Goal: Information Seeking & Learning: Learn about a topic

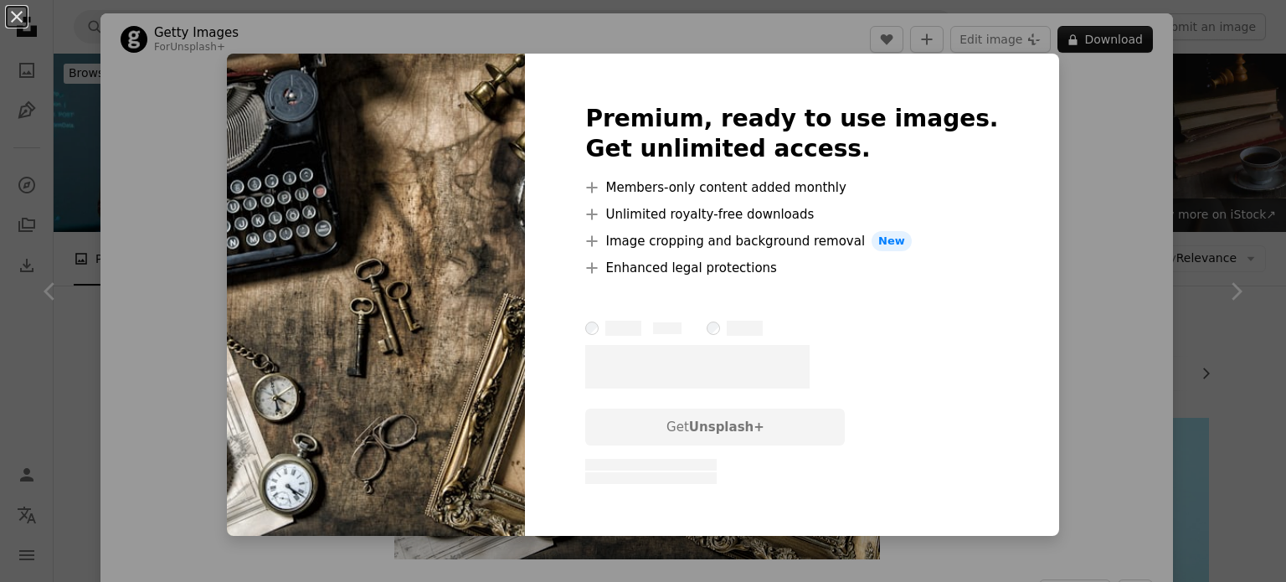
scroll to position [502, 0]
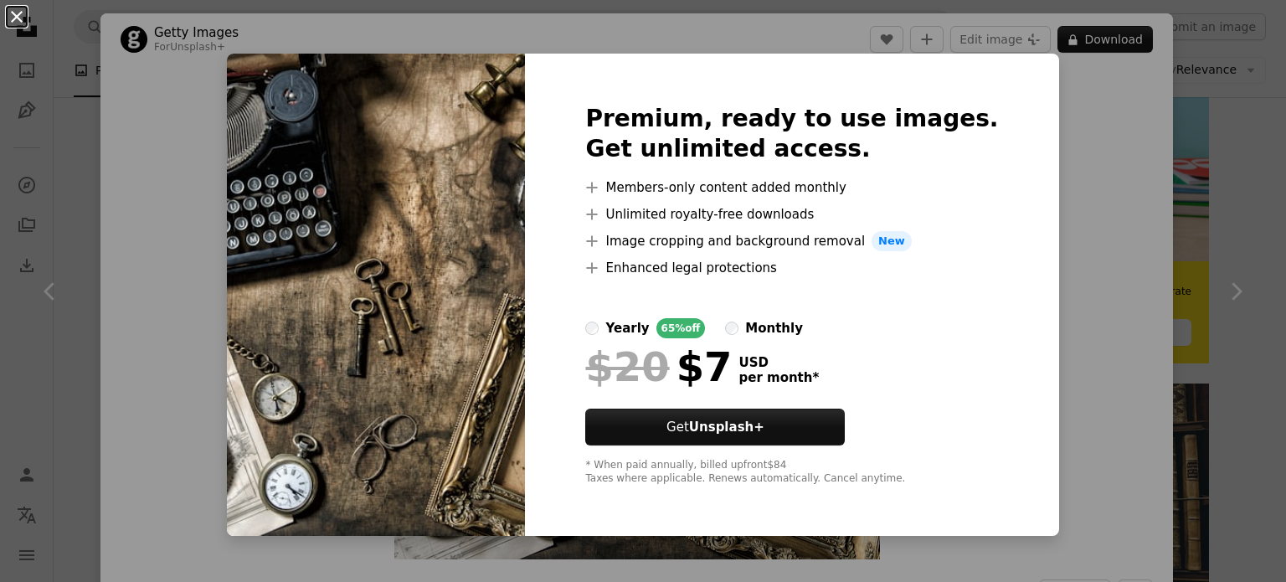
click at [21, 18] on button "An X shape" at bounding box center [17, 17] width 20 height 20
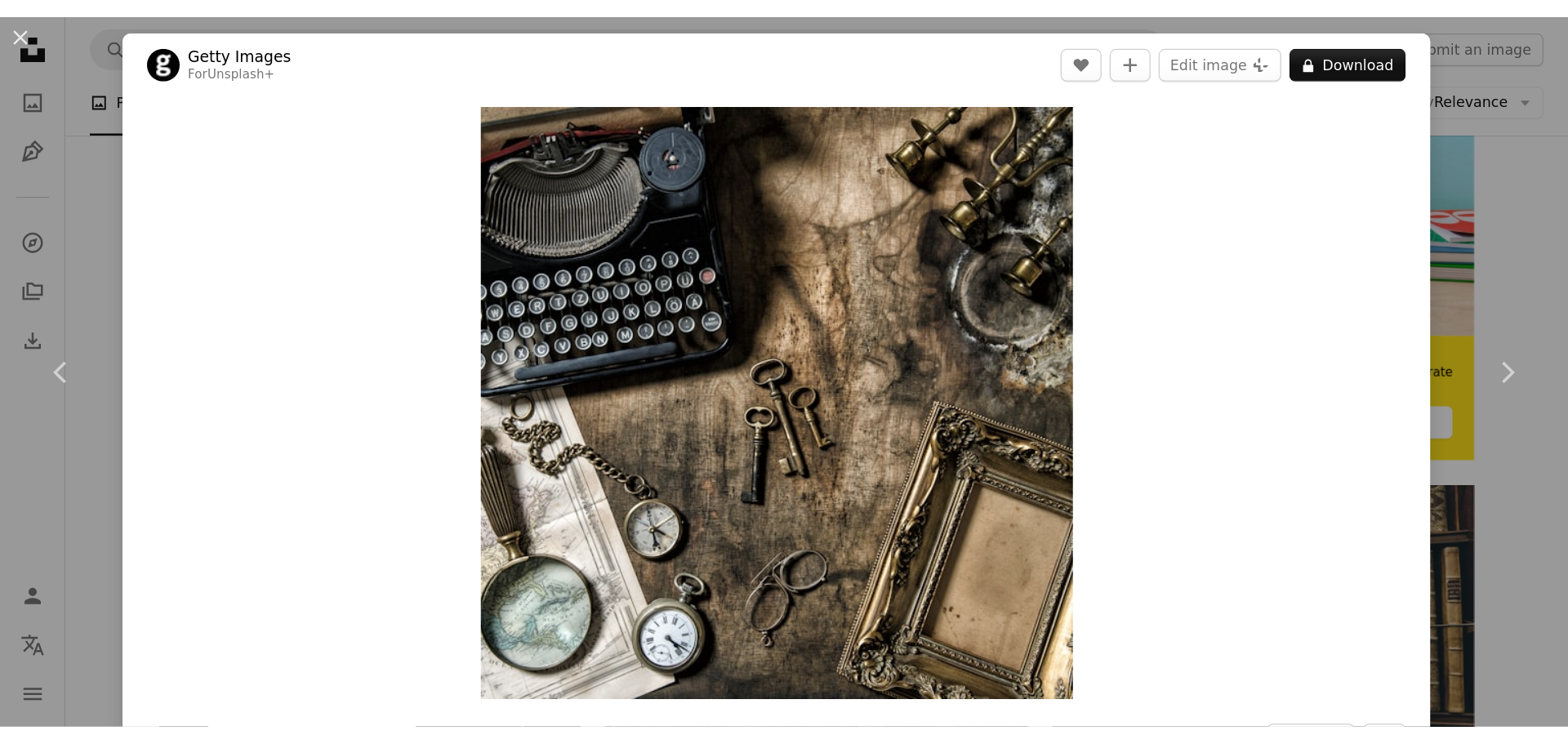
scroll to position [515, 0]
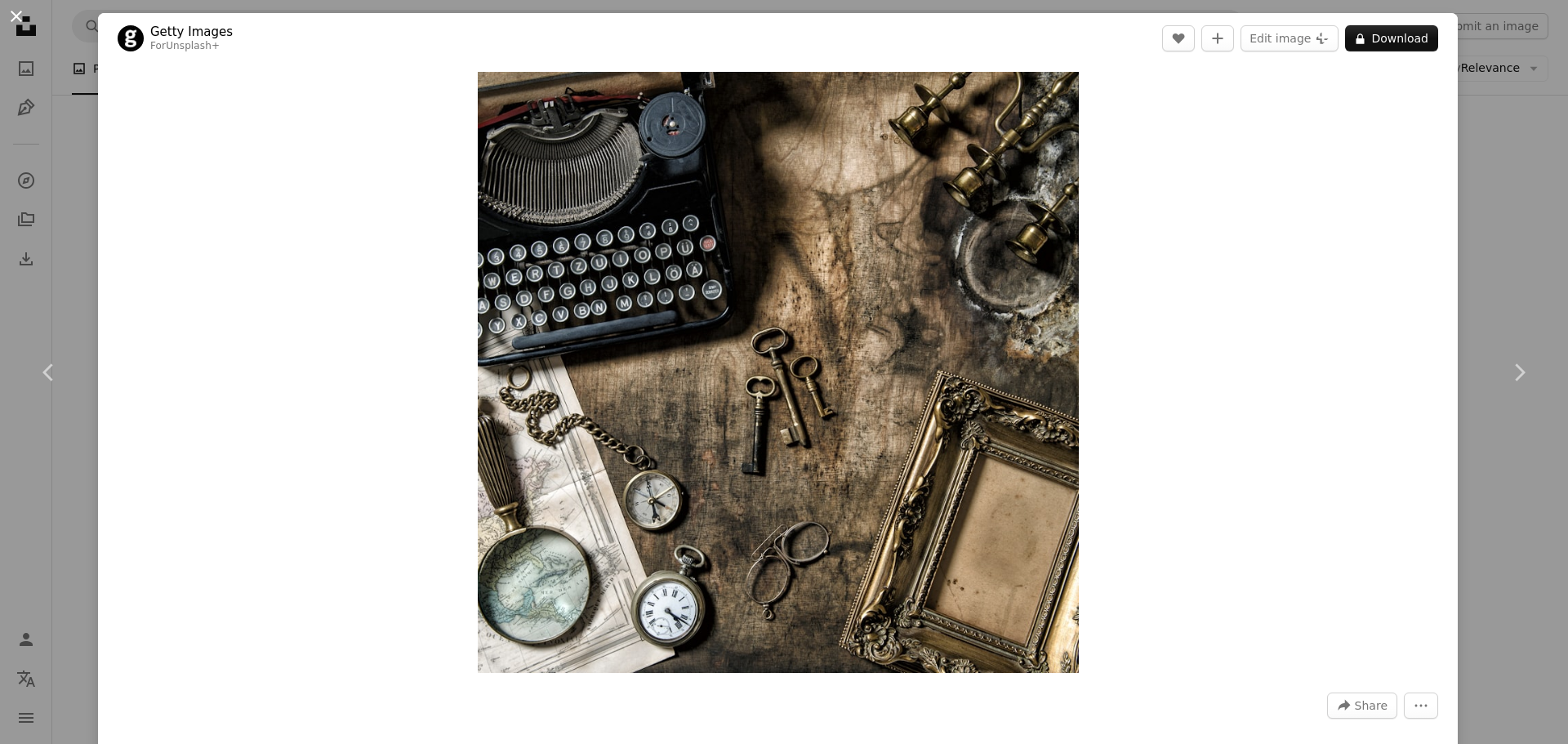
click at [26, 20] on button "An X shape" at bounding box center [17, 17] width 20 height 20
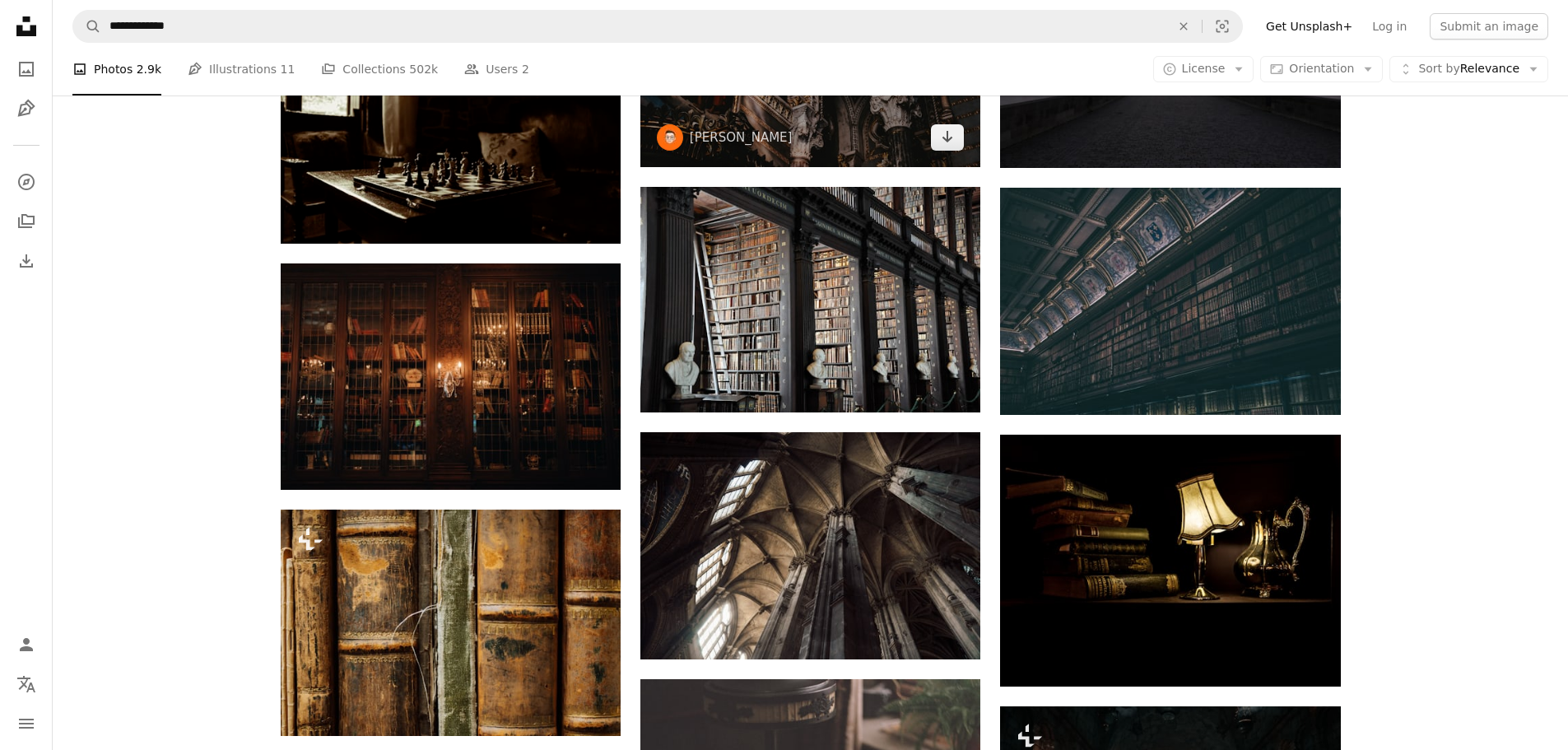
scroll to position [1358, 0]
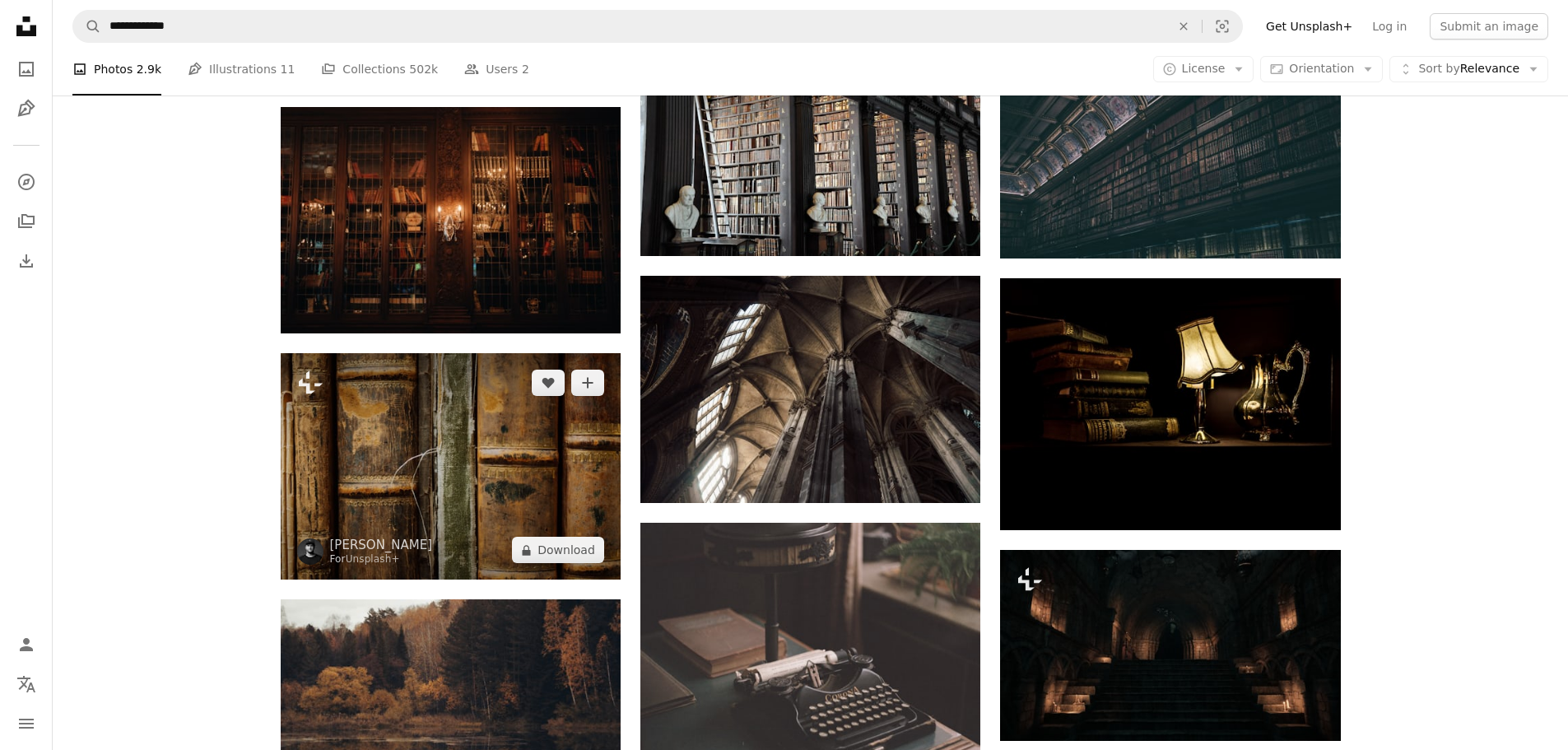
click at [464, 489] on img at bounding box center [451, 466] width 340 height 226
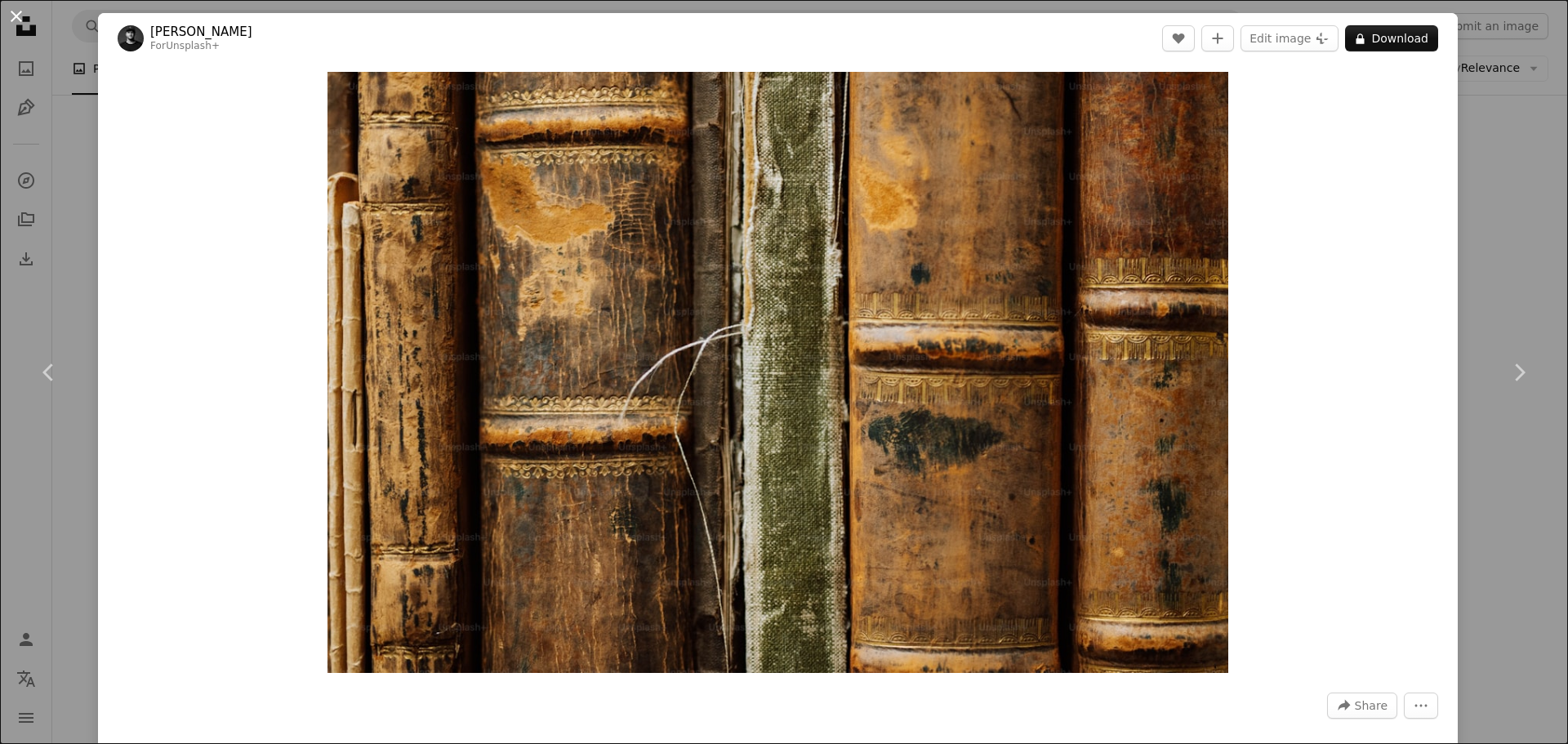
click at [24, 20] on button "An X shape" at bounding box center [17, 17] width 20 height 20
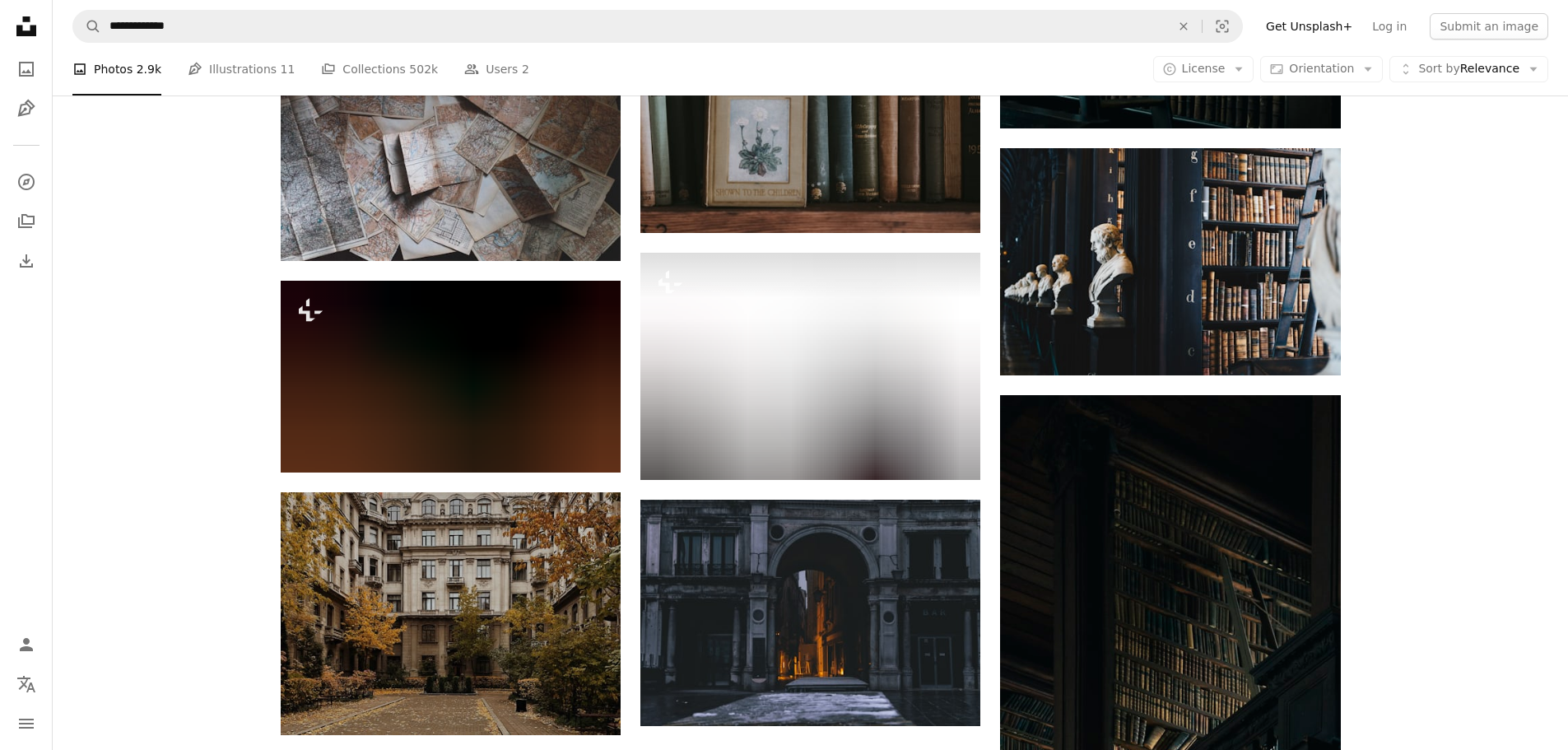
scroll to position [3909, 0]
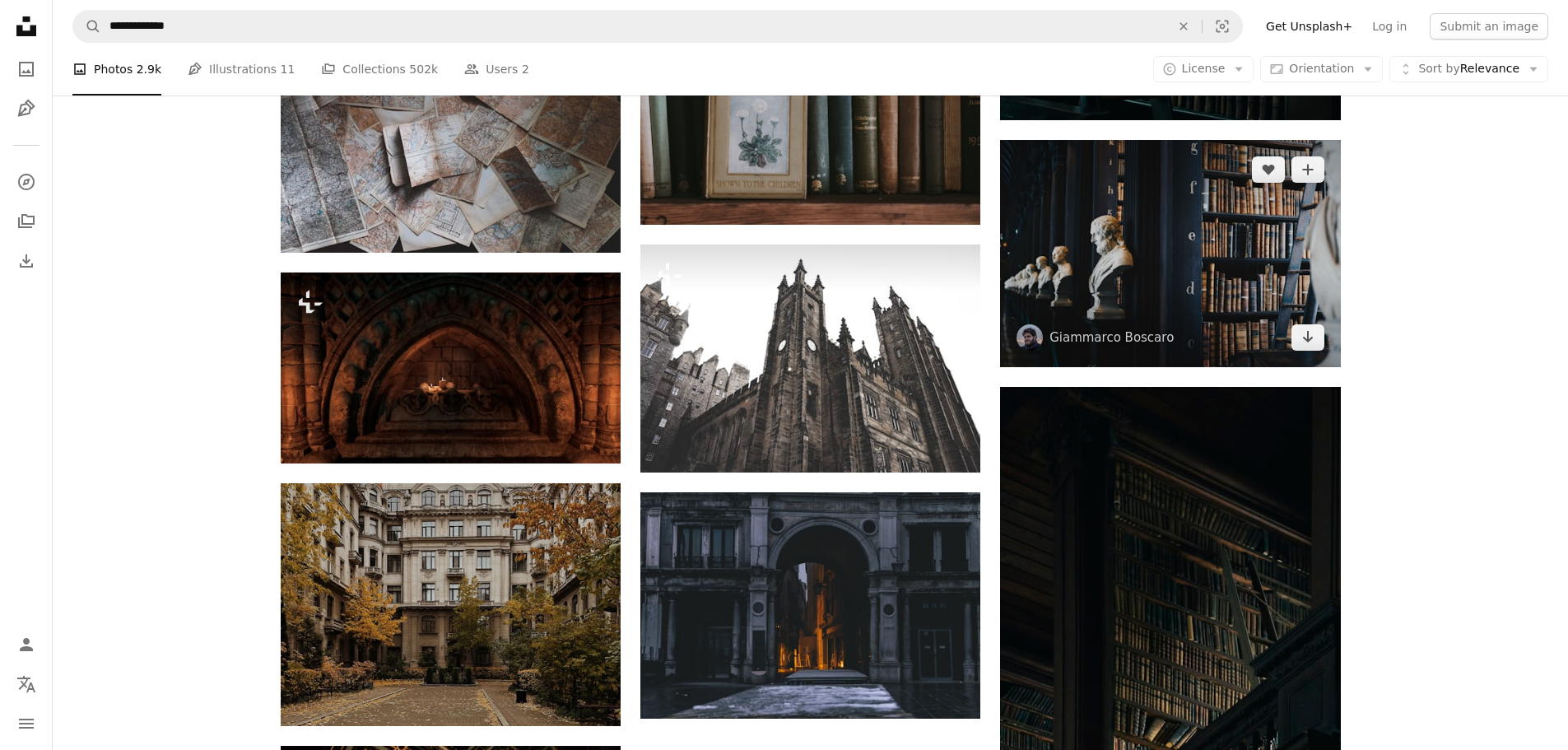
click at [1201, 209] on img at bounding box center [1170, 253] width 340 height 226
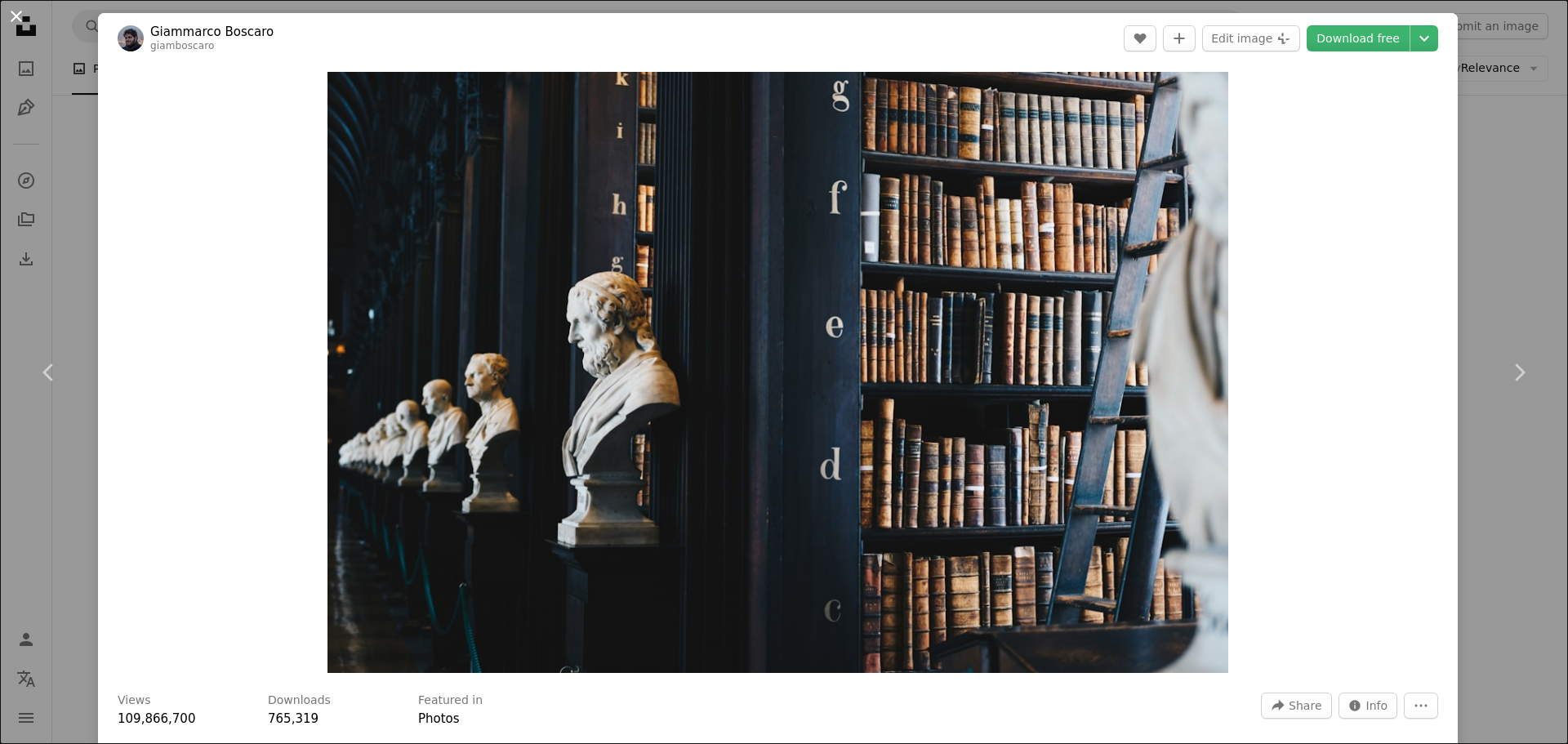
click at [20, 10] on button "An X shape" at bounding box center [17, 17] width 20 height 20
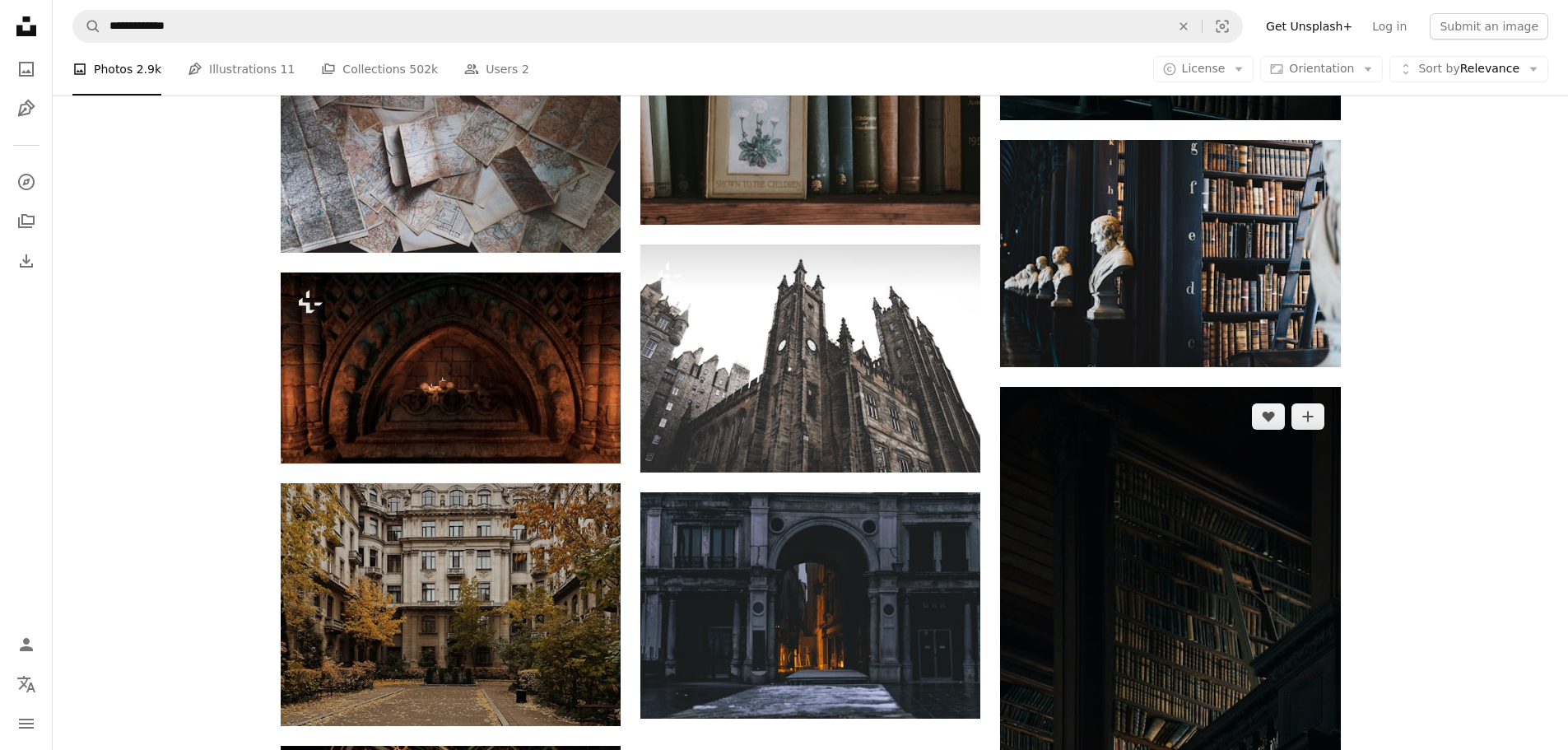
click at [1168, 571] on img at bounding box center [1170, 642] width 340 height 510
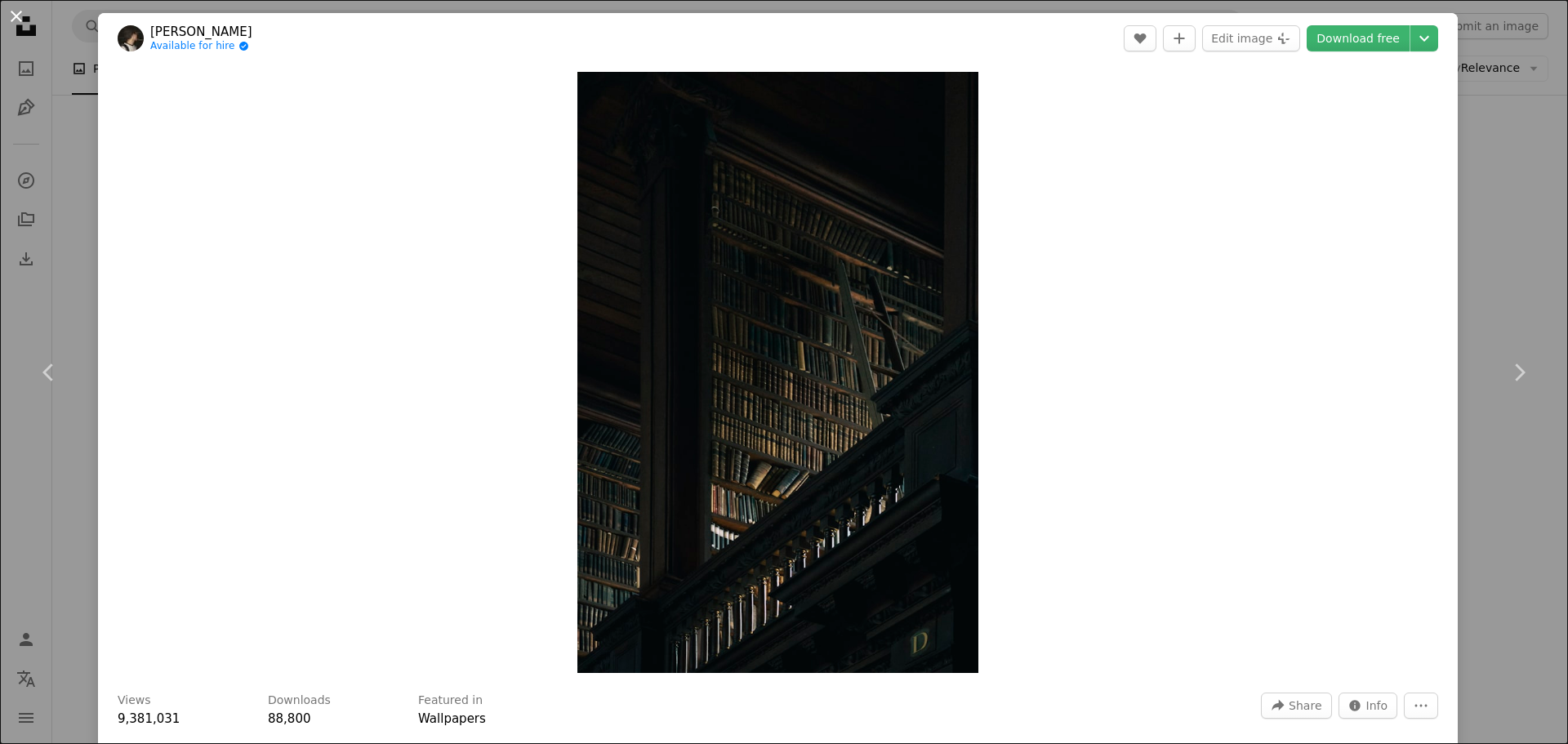
click at [16, 16] on button "An X shape" at bounding box center [17, 17] width 20 height 20
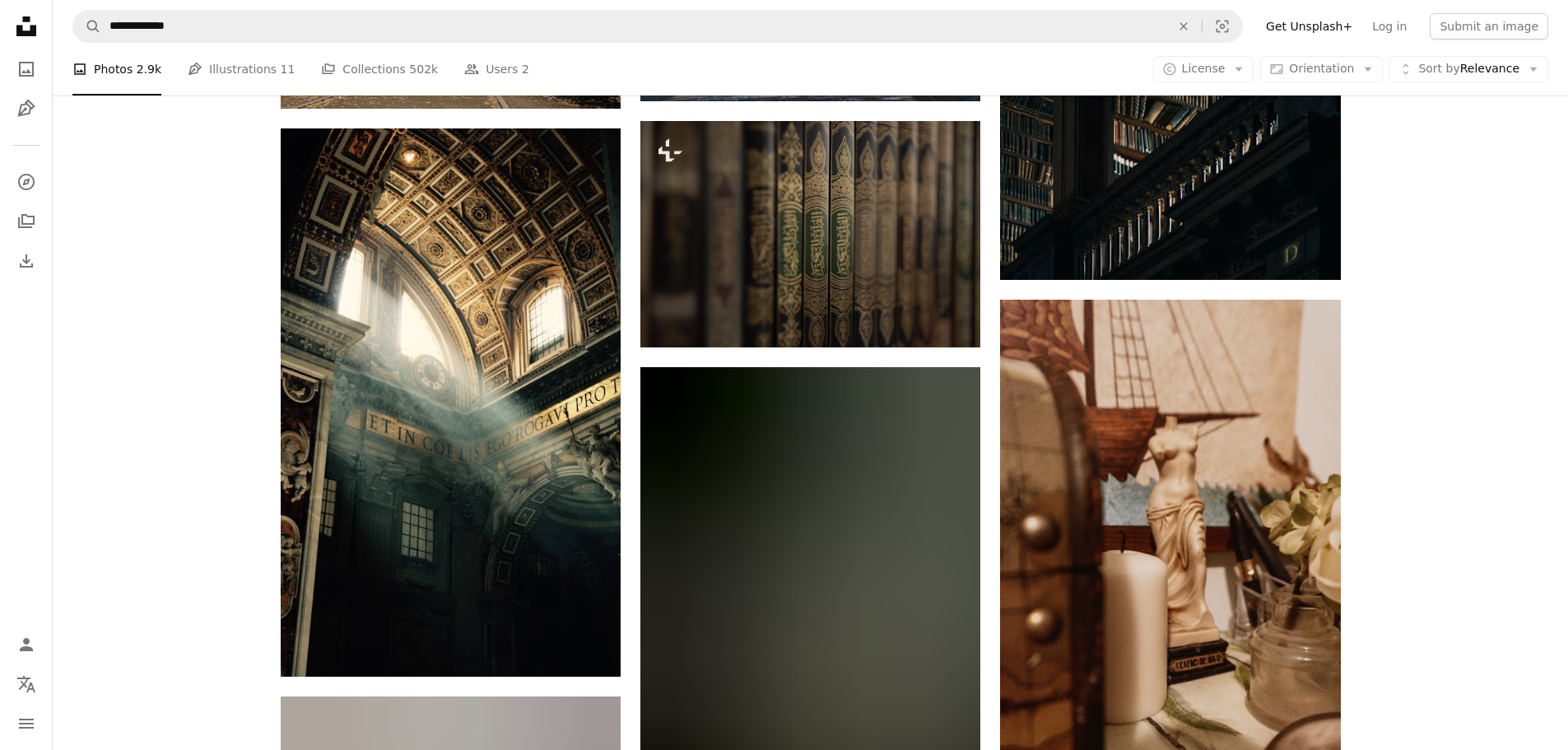
scroll to position [4650, 0]
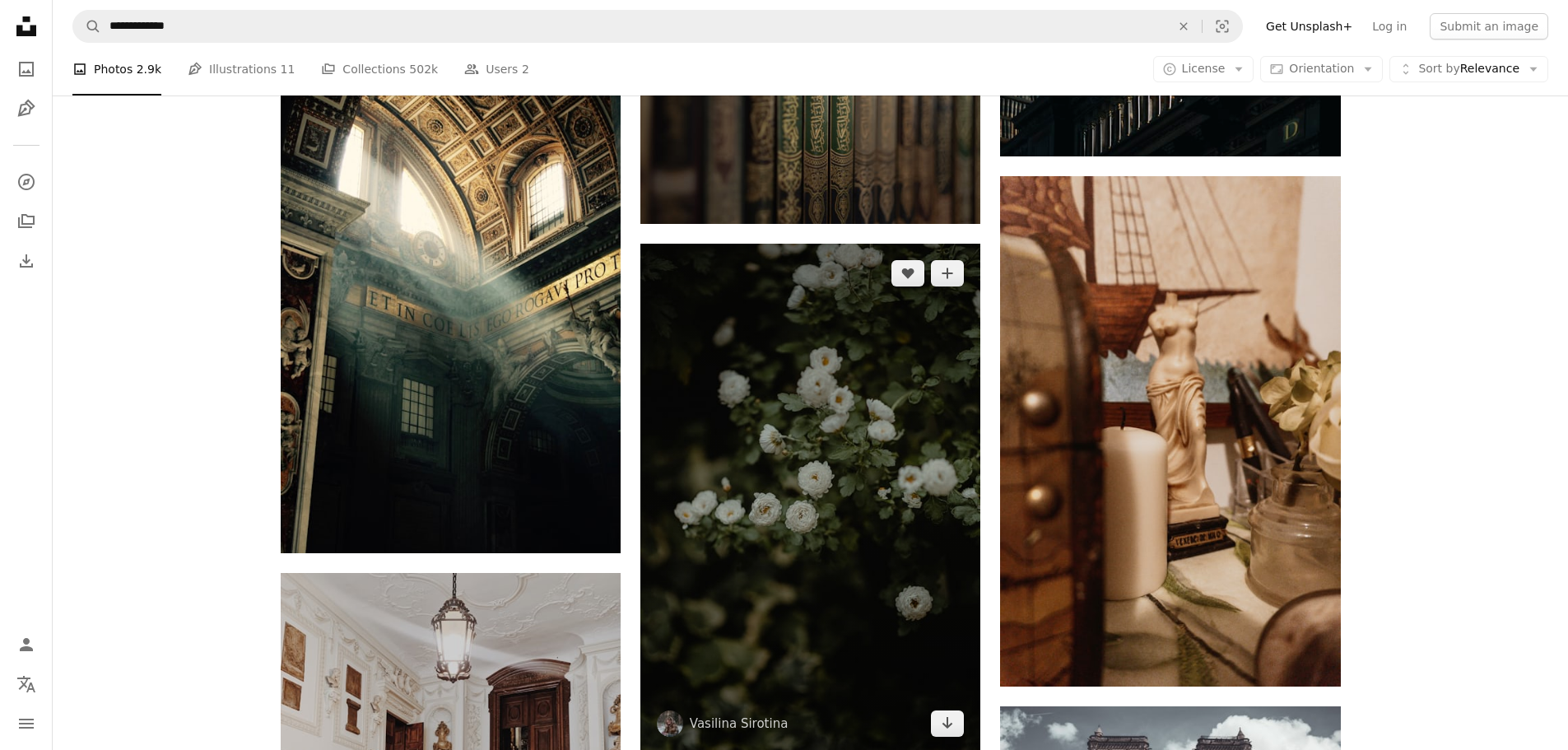
click at [878, 433] on img at bounding box center [810, 498] width 340 height 509
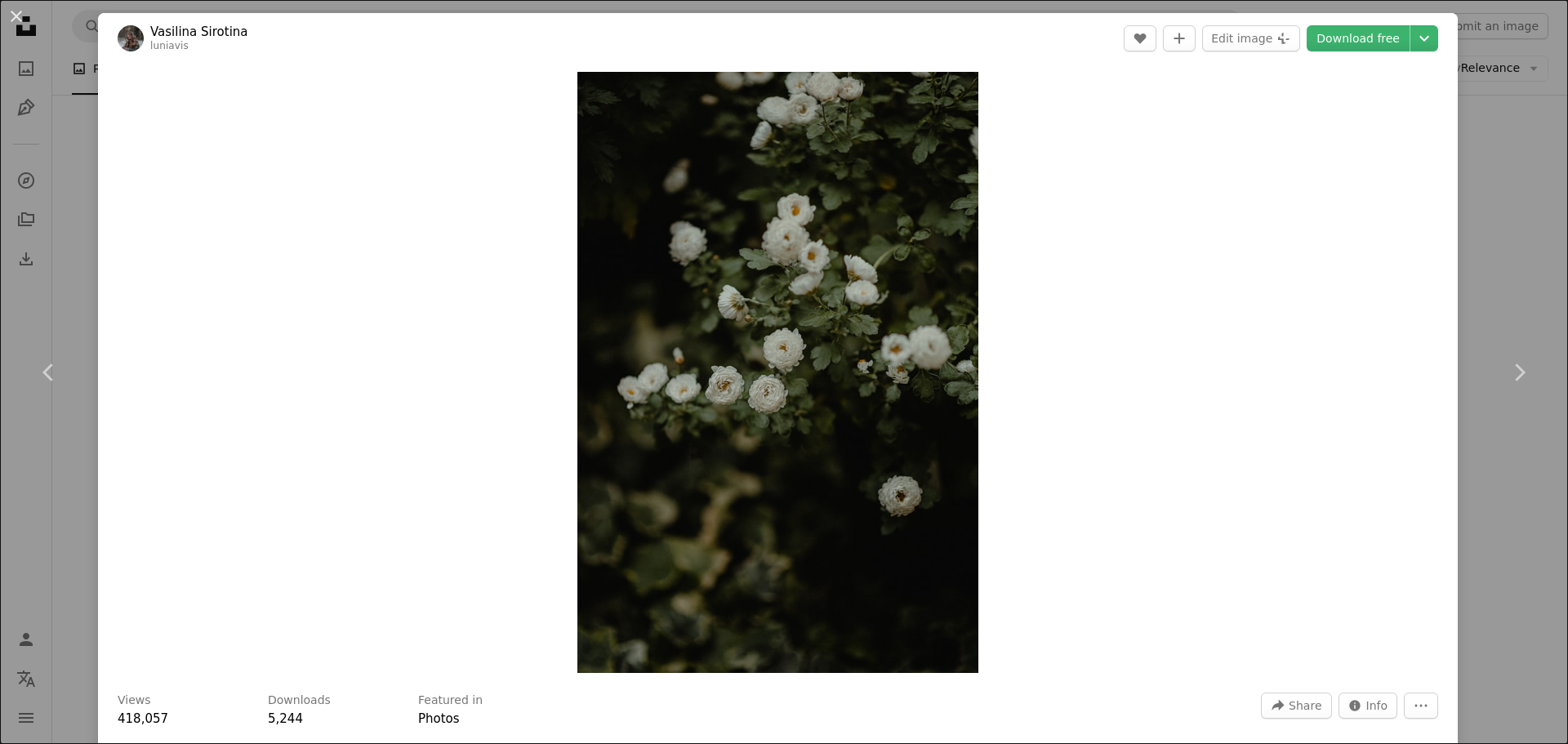
click at [17, 13] on button "An X shape" at bounding box center [17, 17] width 20 height 20
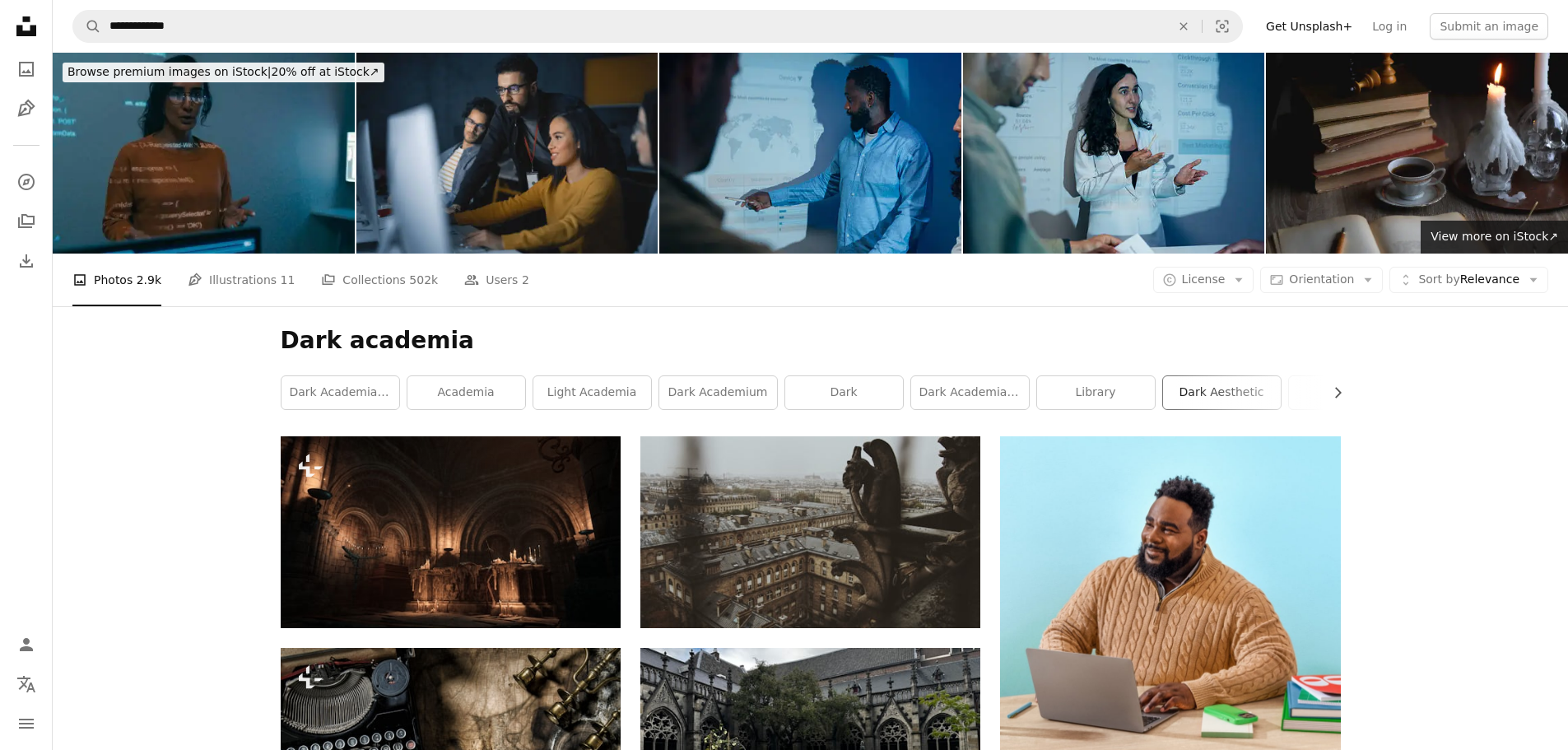
click at [1203, 394] on link "dark aesthetic" at bounding box center [1222, 392] width 118 height 32
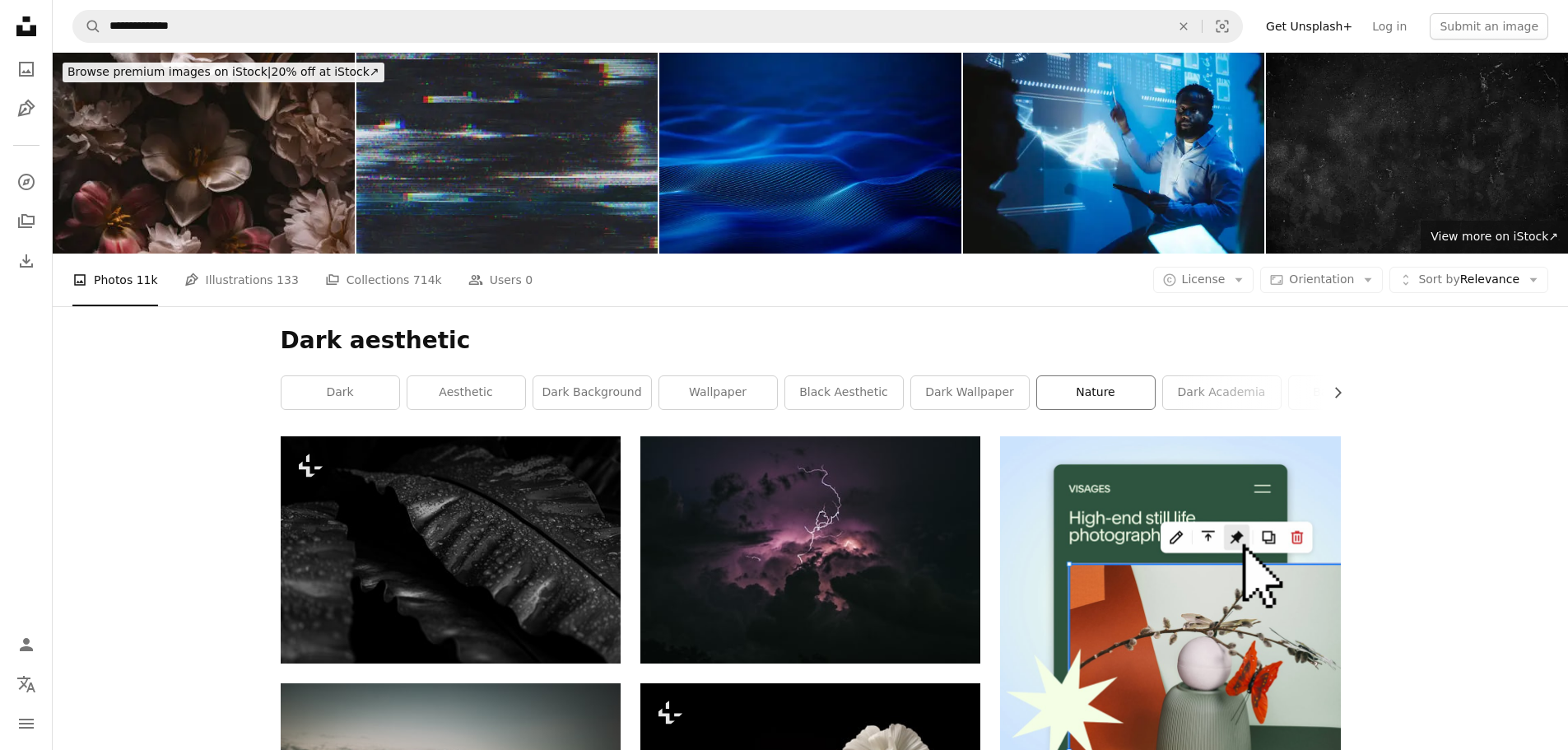
click at [1085, 400] on link "nature" at bounding box center [1096, 392] width 118 height 32
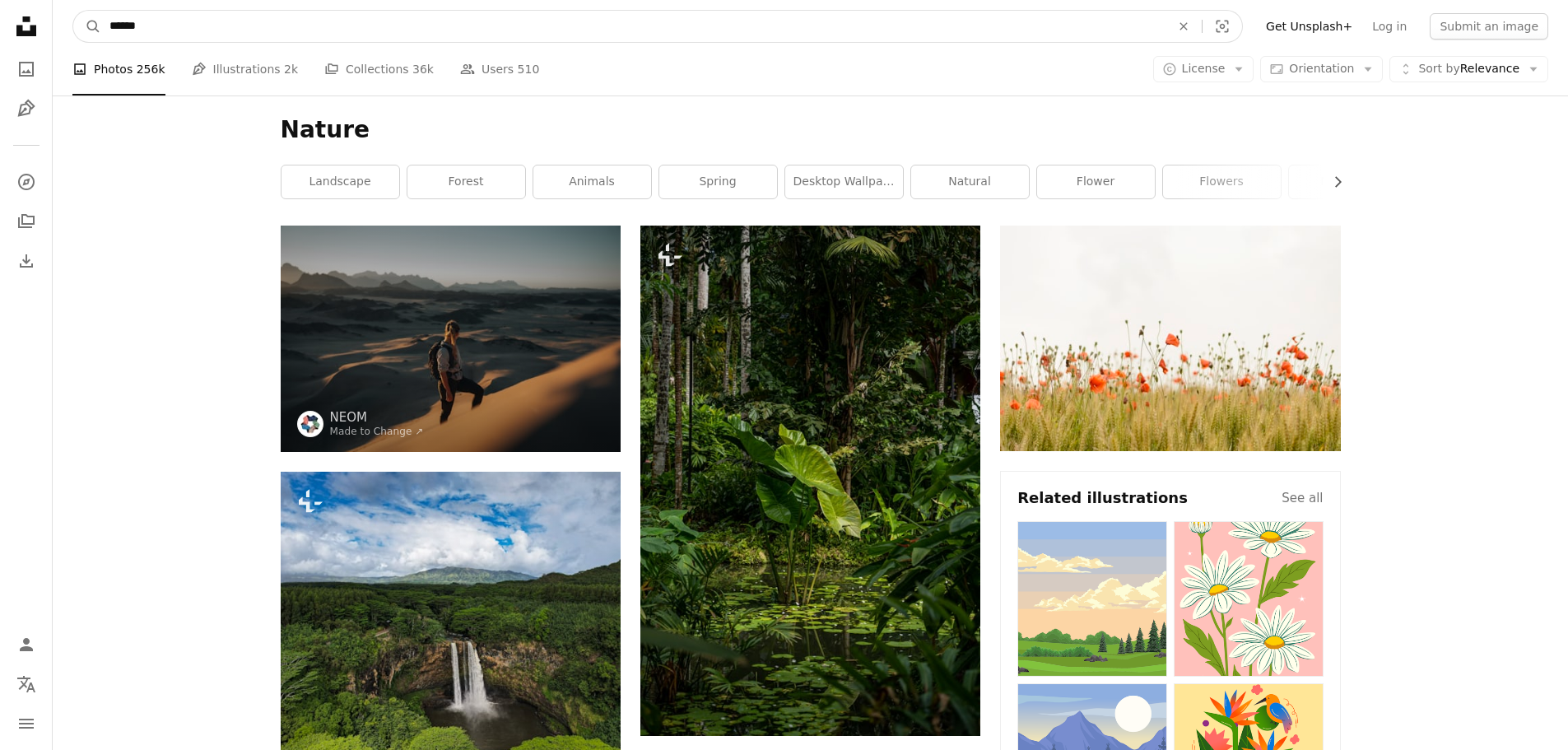
drag, startPoint x: 157, startPoint y: 24, endPoint x: 104, endPoint y: 25, distance: 53.0
click at [104, 25] on input "******" at bounding box center [633, 27] width 1065 height 31
type input "*******"
click button "A magnifying glass" at bounding box center [87, 27] width 28 height 31
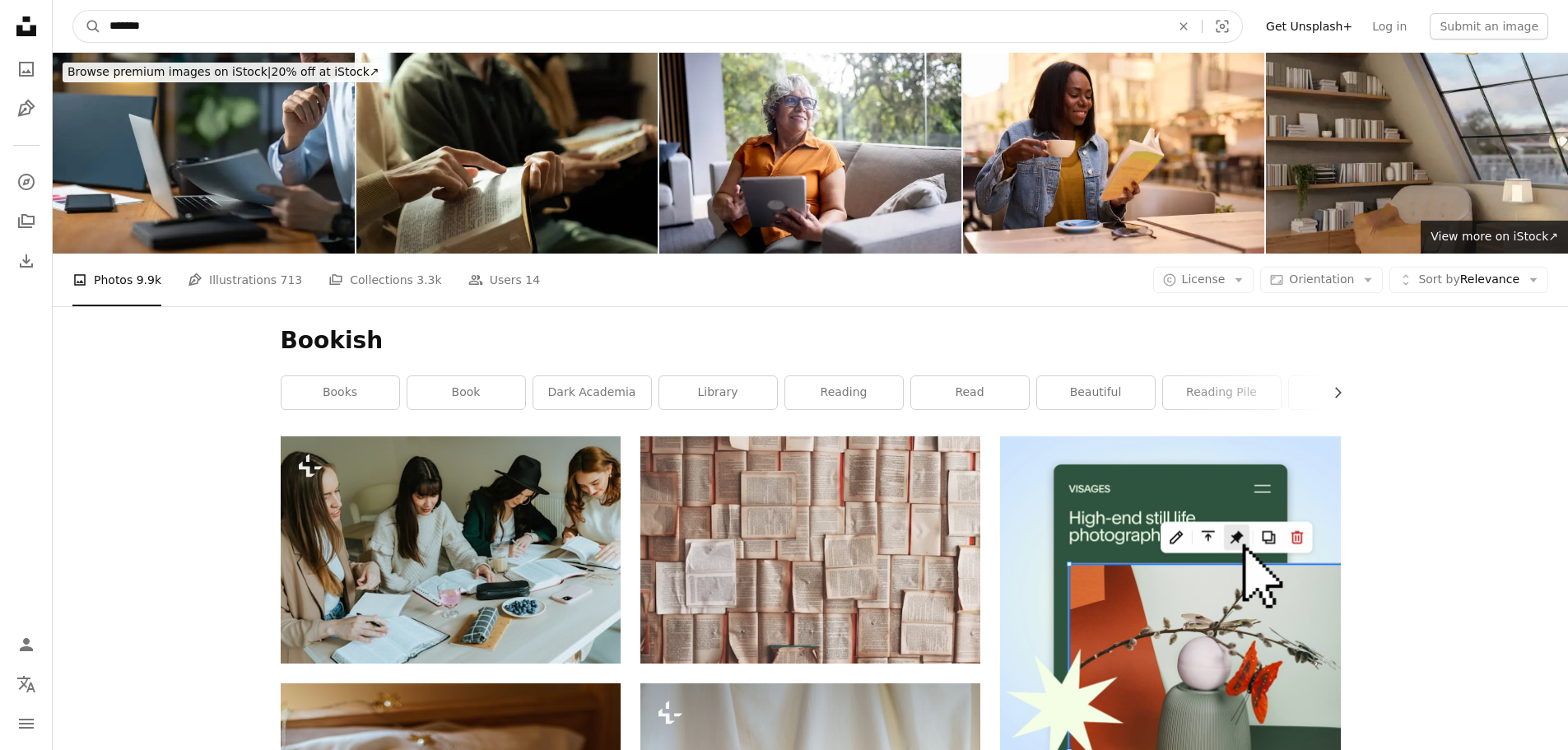
click at [165, 23] on input "*******" at bounding box center [633, 27] width 1065 height 31
type input "**********"
click button "A magnifying glass" at bounding box center [87, 27] width 28 height 31
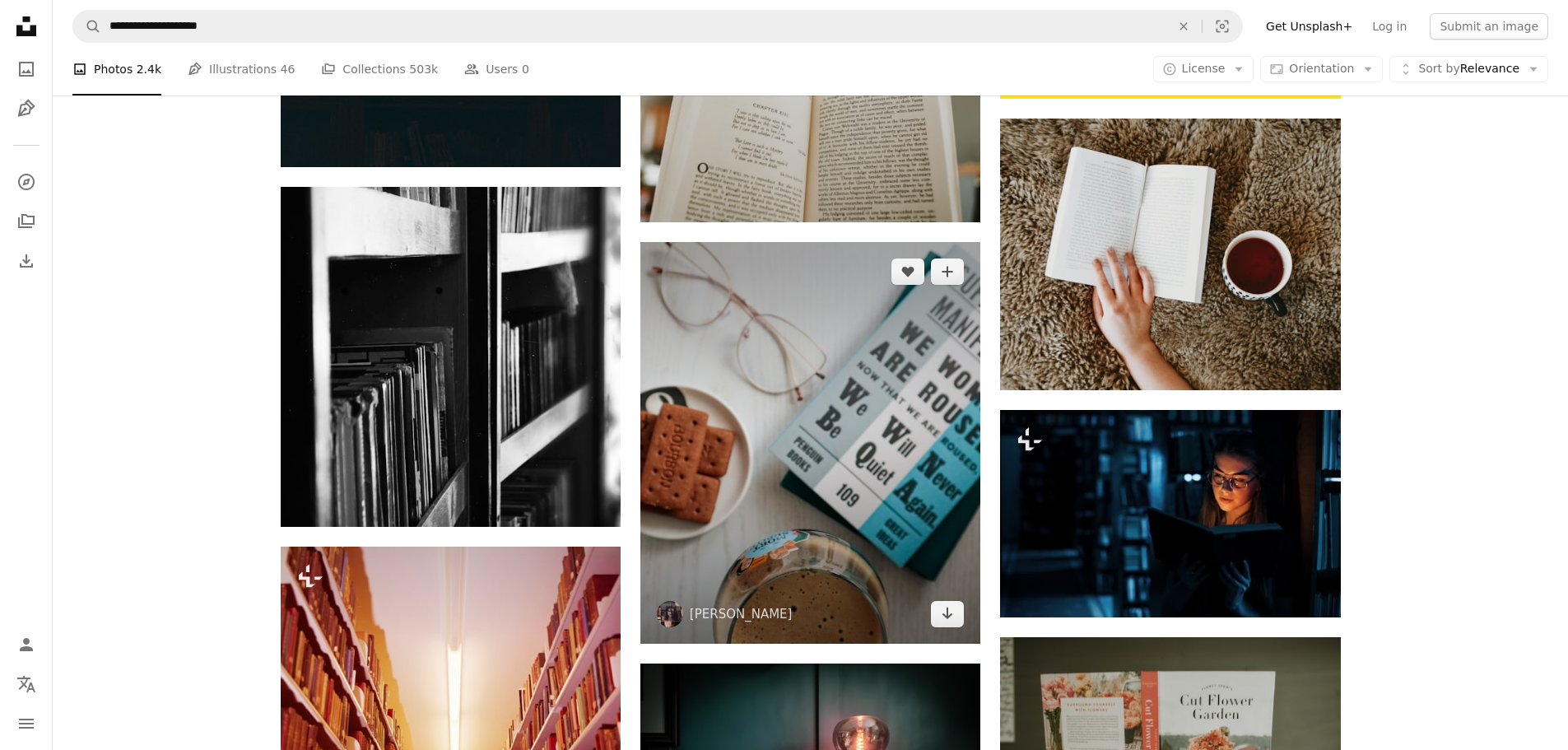
scroll to position [659, 0]
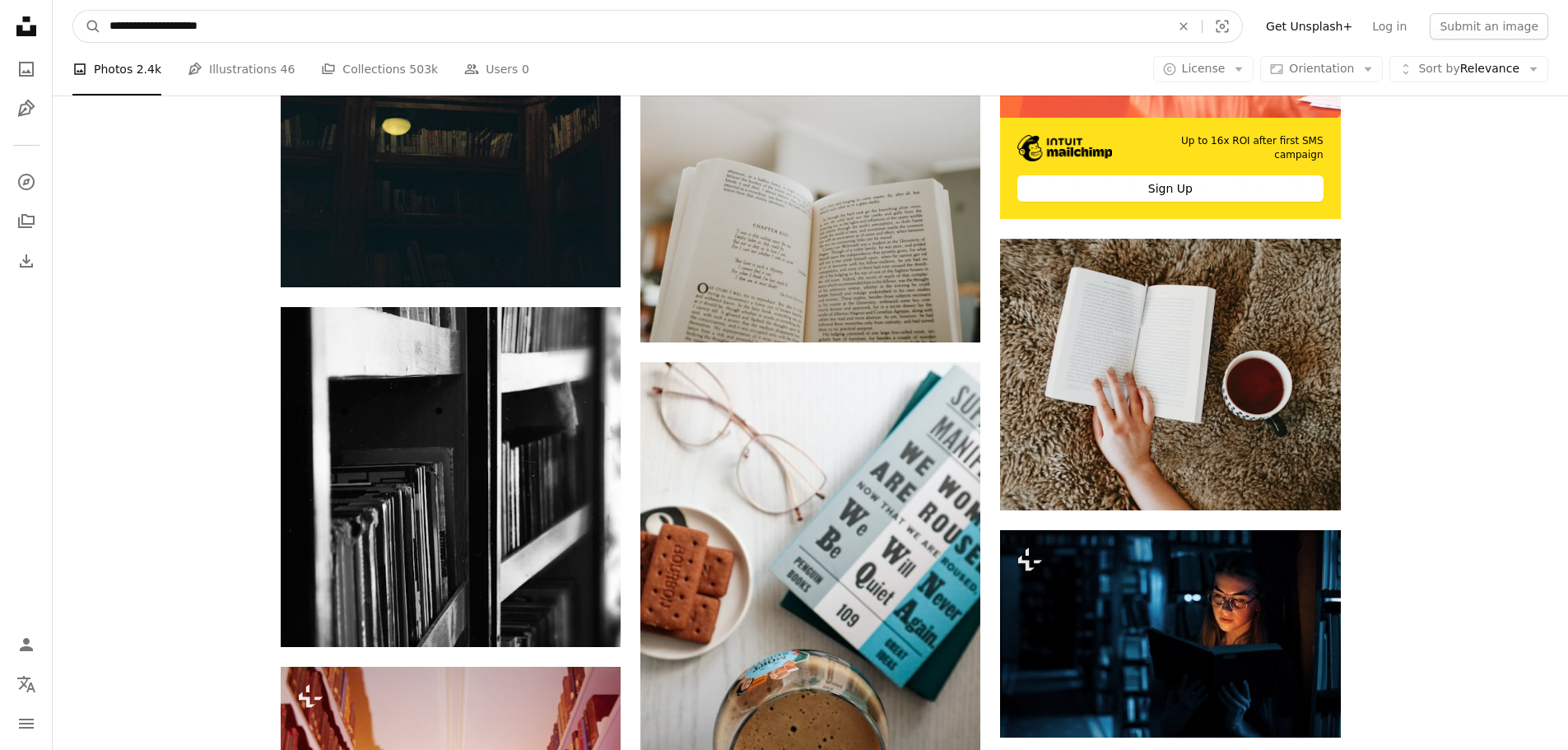
drag, startPoint x: 151, startPoint y: 28, endPoint x: 252, endPoint y: 27, distance: 101.0
click at [252, 27] on input "**********" at bounding box center [633, 27] width 1065 height 31
drag, startPoint x: 252, startPoint y: 27, endPoint x: 118, endPoint y: 18, distance: 134.3
click at [118, 18] on input "**********" at bounding box center [633, 27] width 1065 height 31
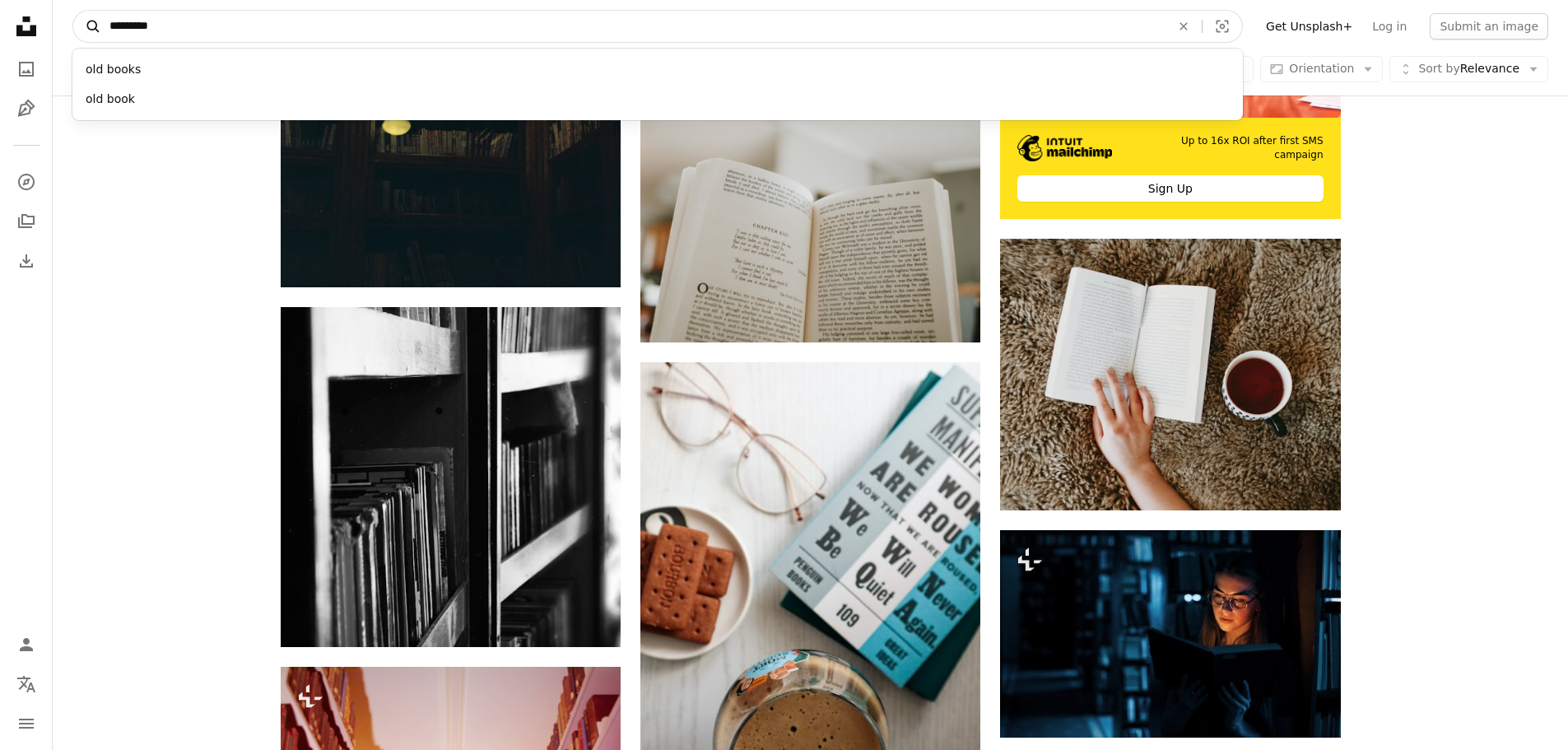
type input "*********"
click at [74, 11] on button "A magnifying glass" at bounding box center [87, 27] width 28 height 31
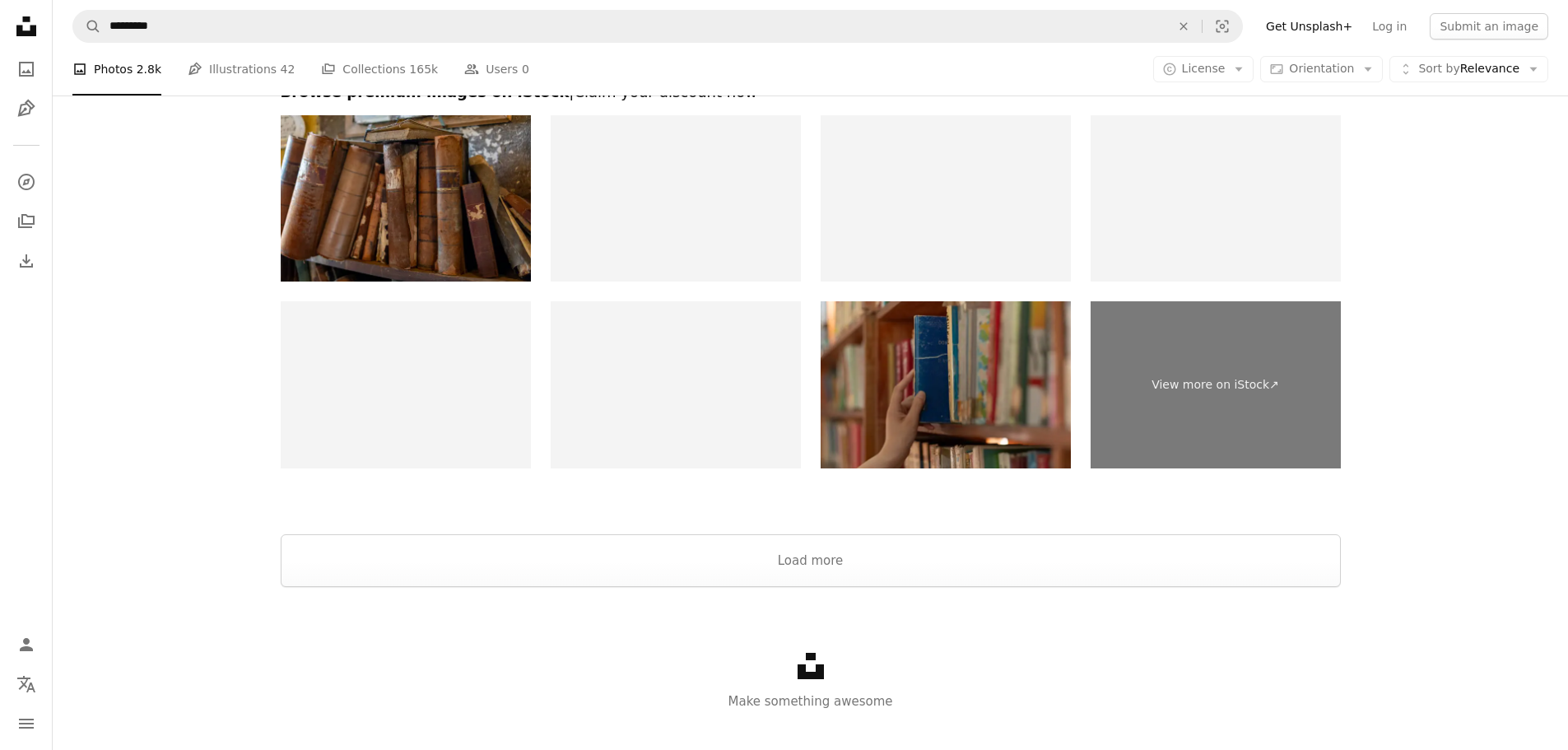
scroll to position [3089, 0]
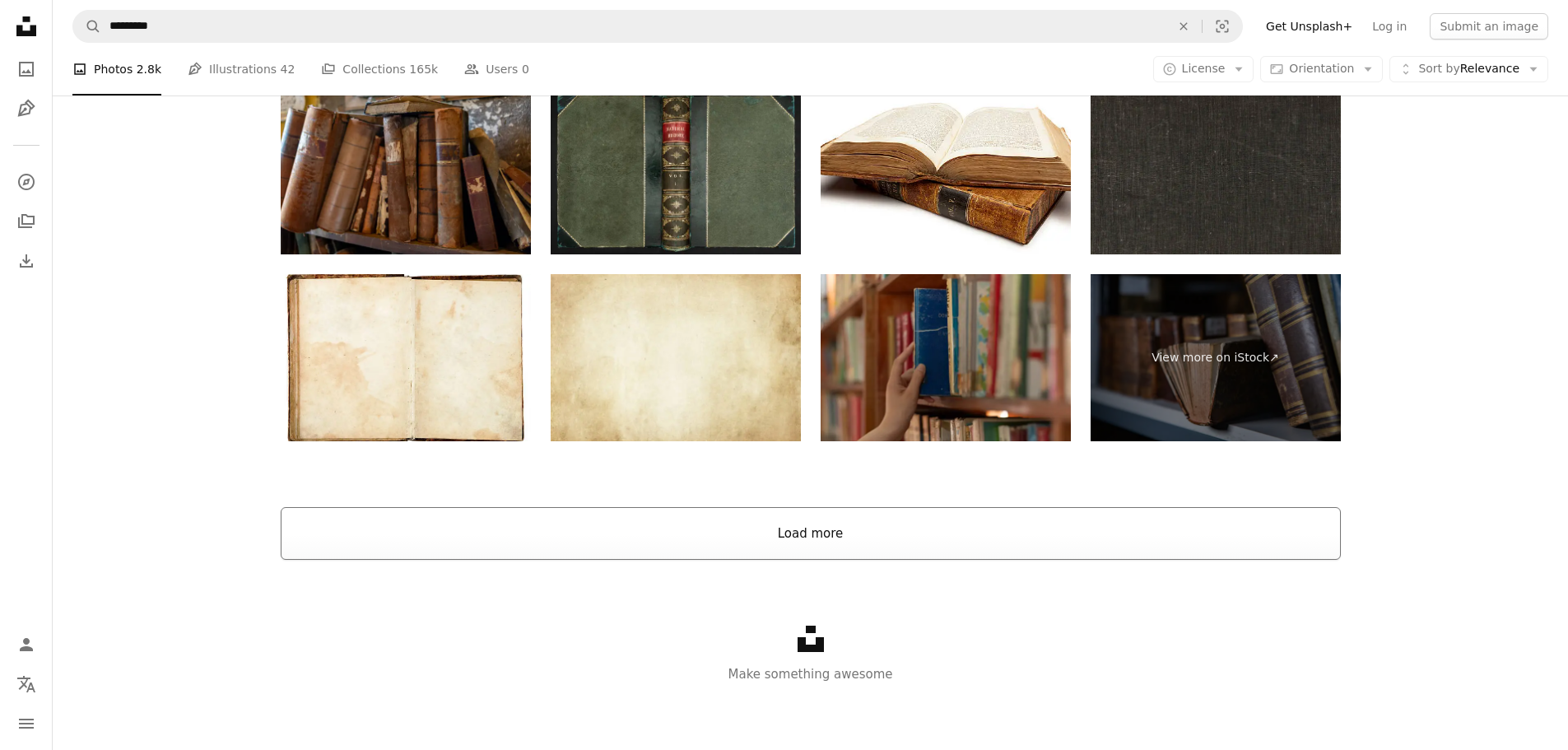
click at [880, 535] on button "Load more" at bounding box center [811, 534] width 1061 height 53
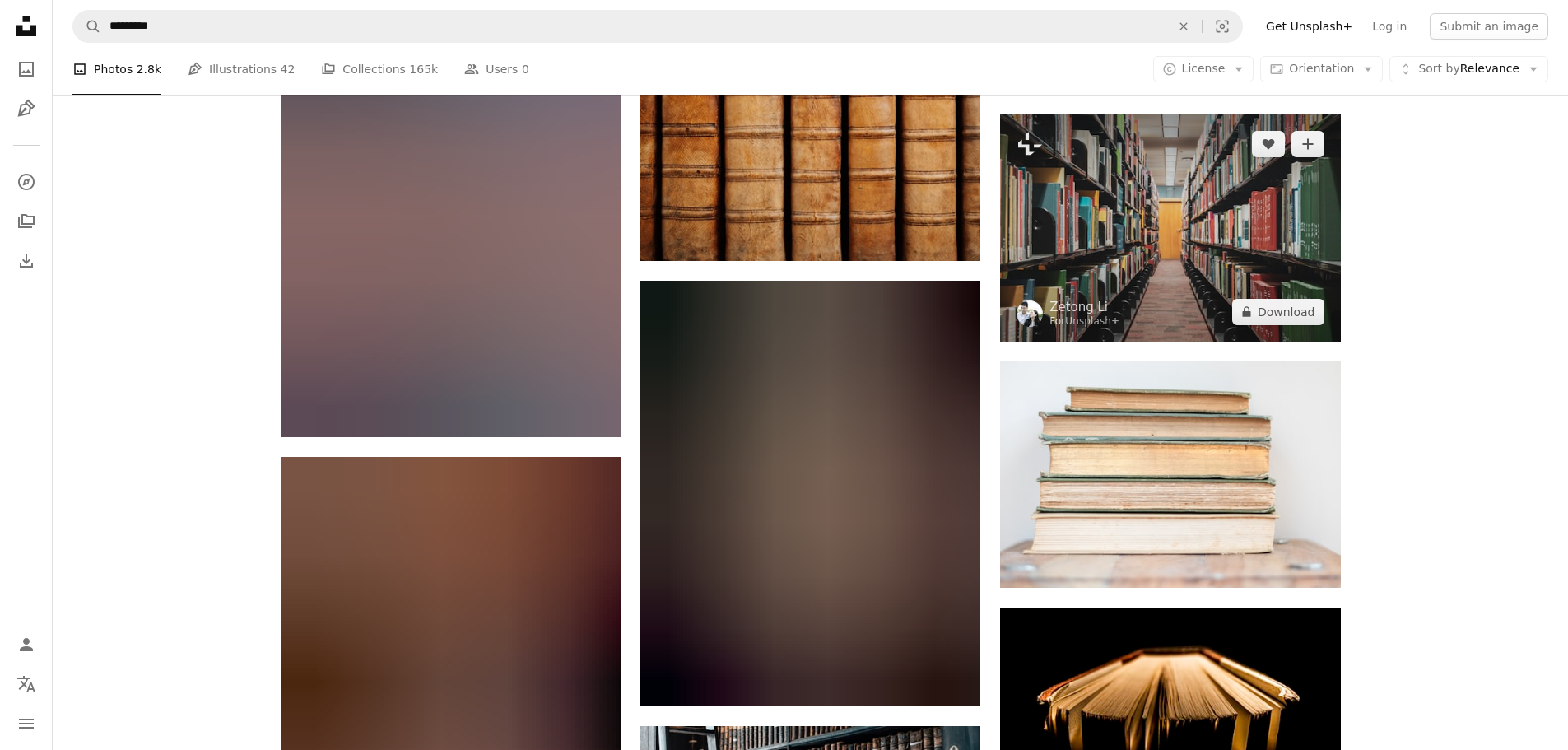
scroll to position [5065, 0]
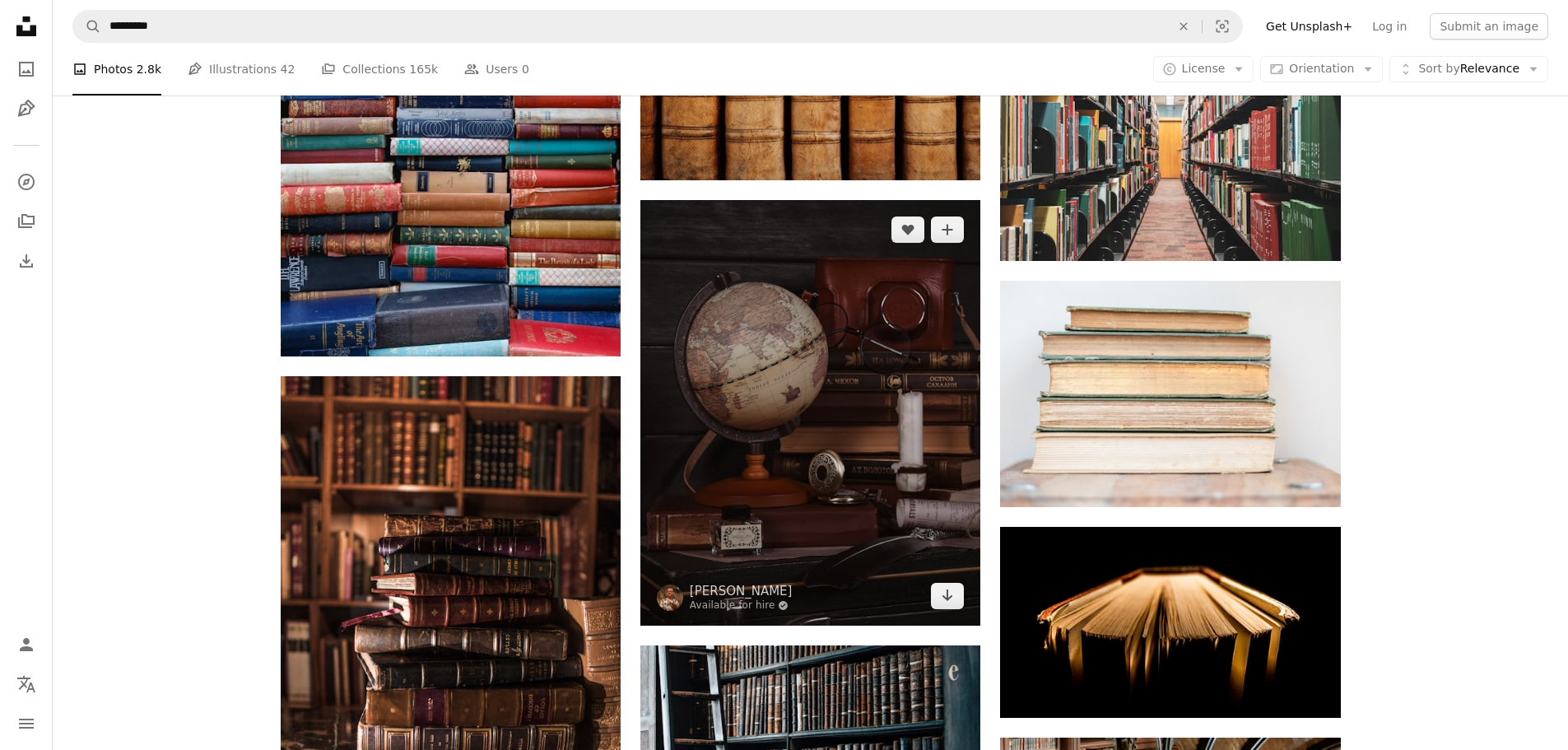
click at [829, 285] on img at bounding box center [810, 412] width 340 height 426
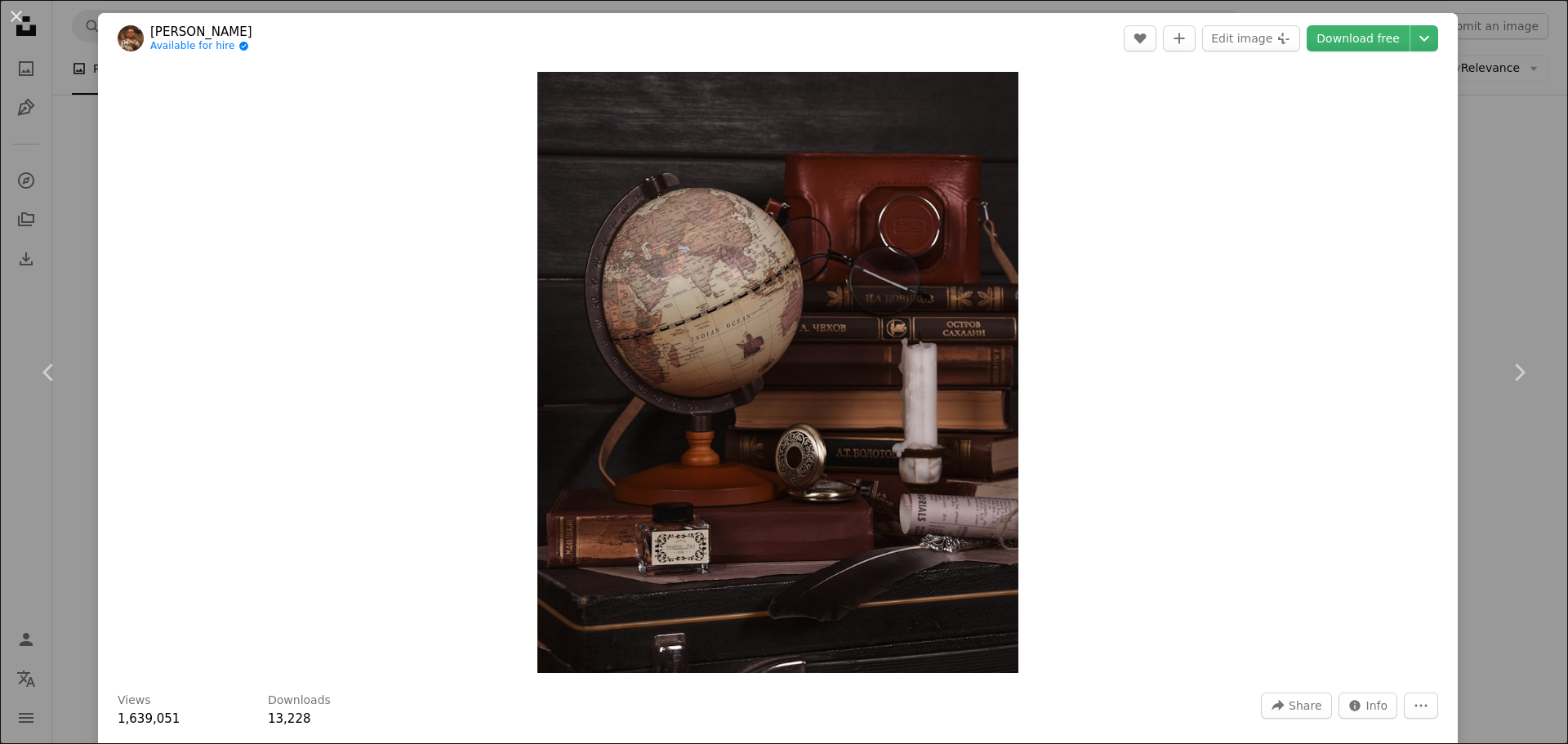
drag, startPoint x: 18, startPoint y: 18, endPoint x: 22, endPoint y: 27, distance: 9.8
click at [18, 18] on button "An X shape" at bounding box center [17, 17] width 20 height 20
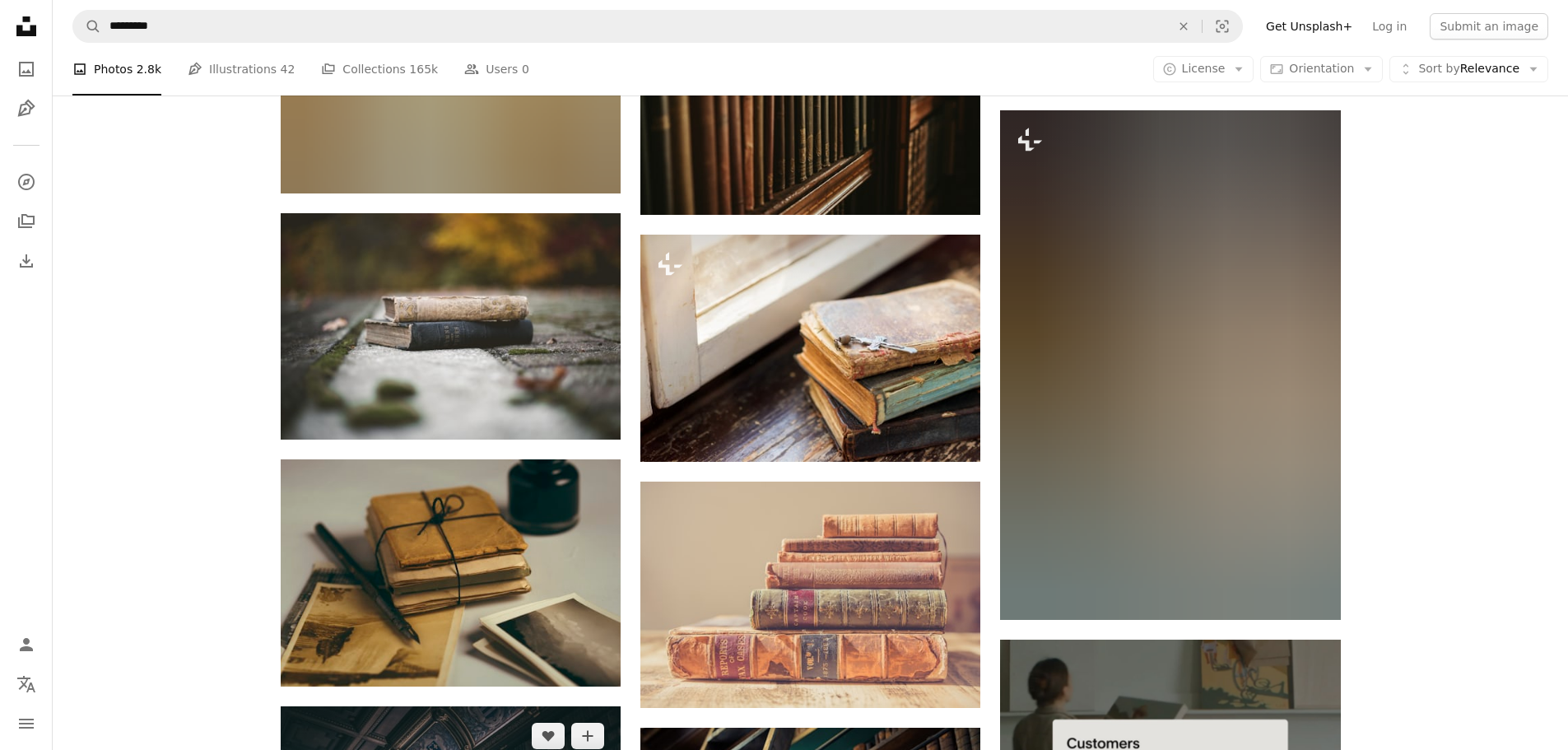
scroll to position [7205, 0]
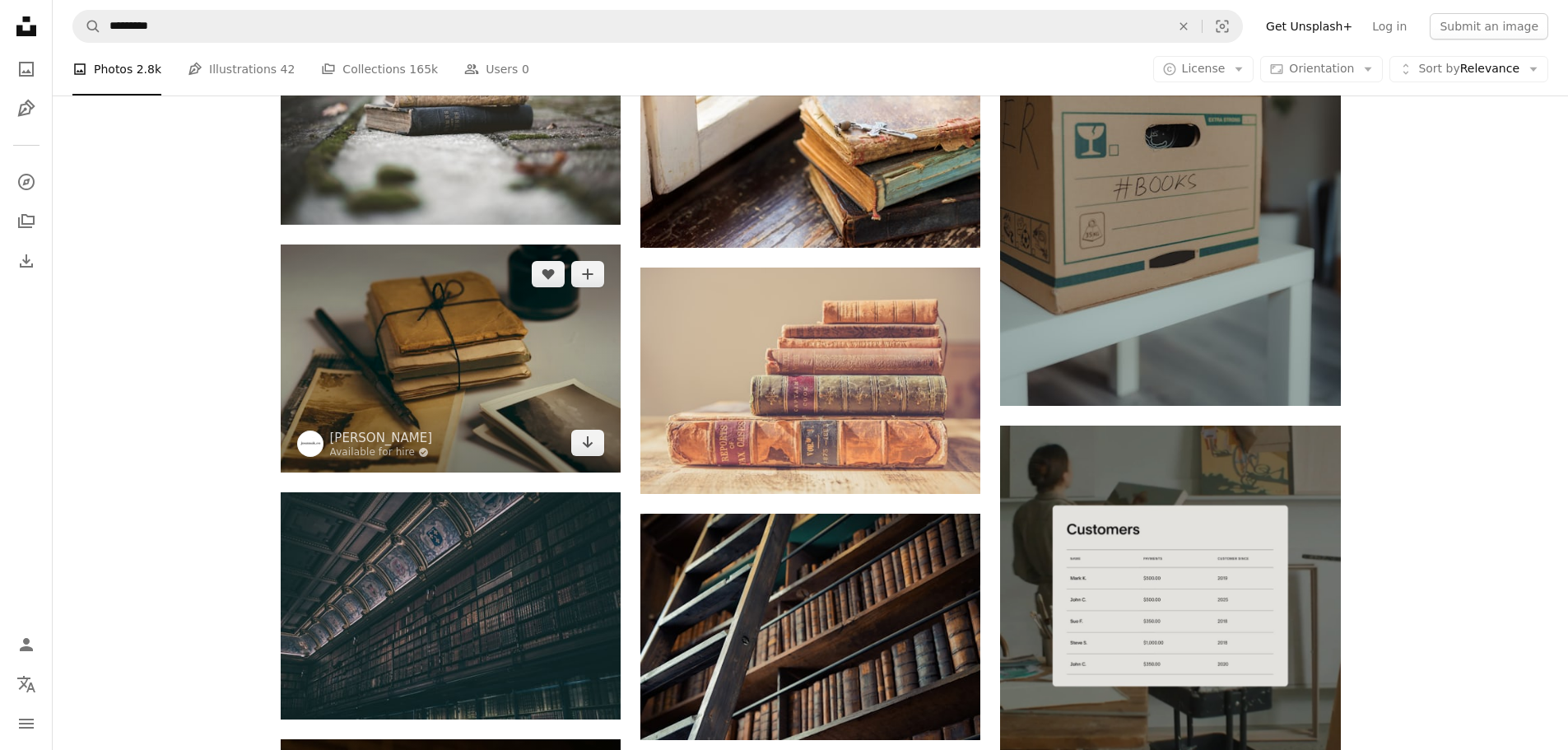
click at [497, 363] on img at bounding box center [451, 358] width 340 height 227
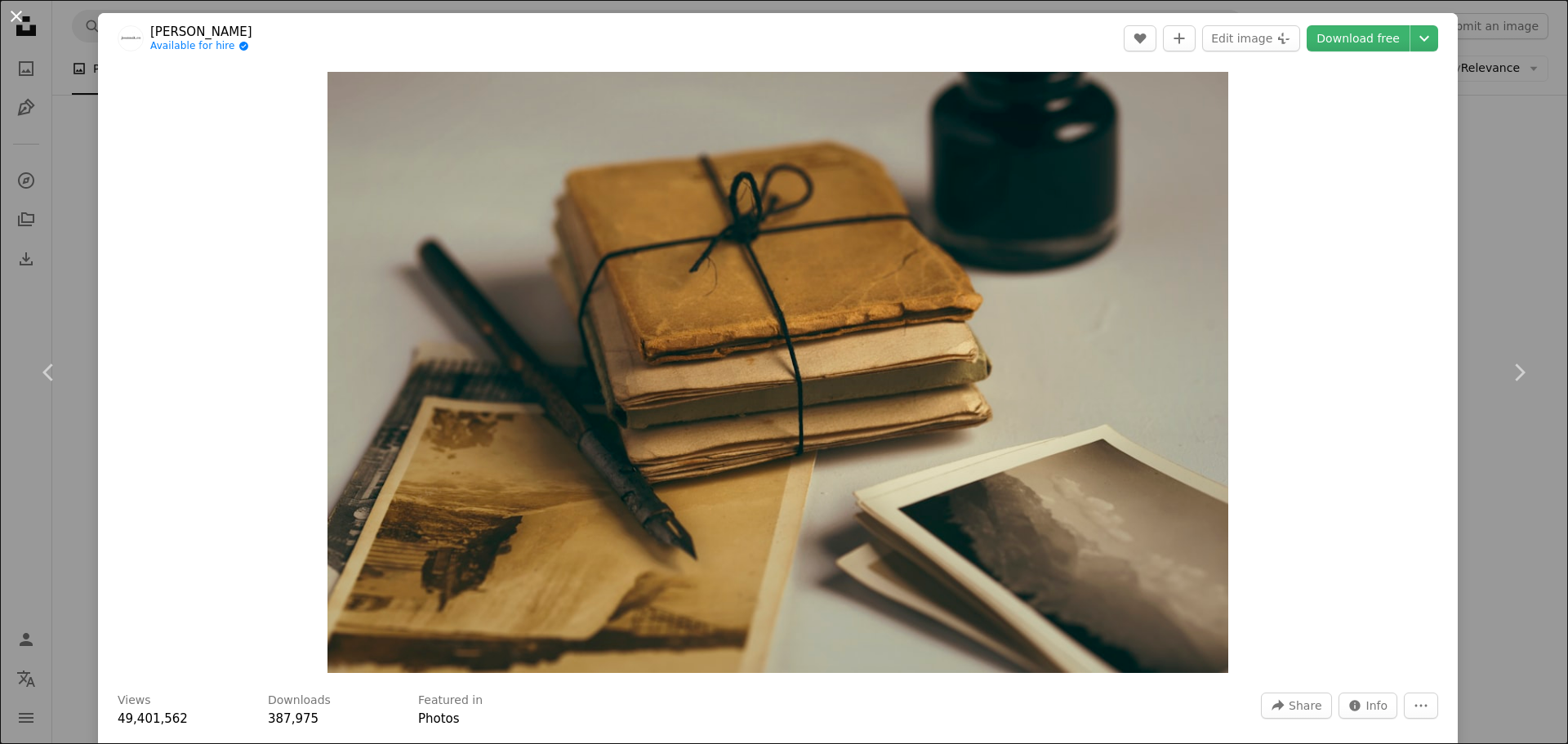
click at [15, 14] on button "An X shape" at bounding box center [17, 17] width 20 height 20
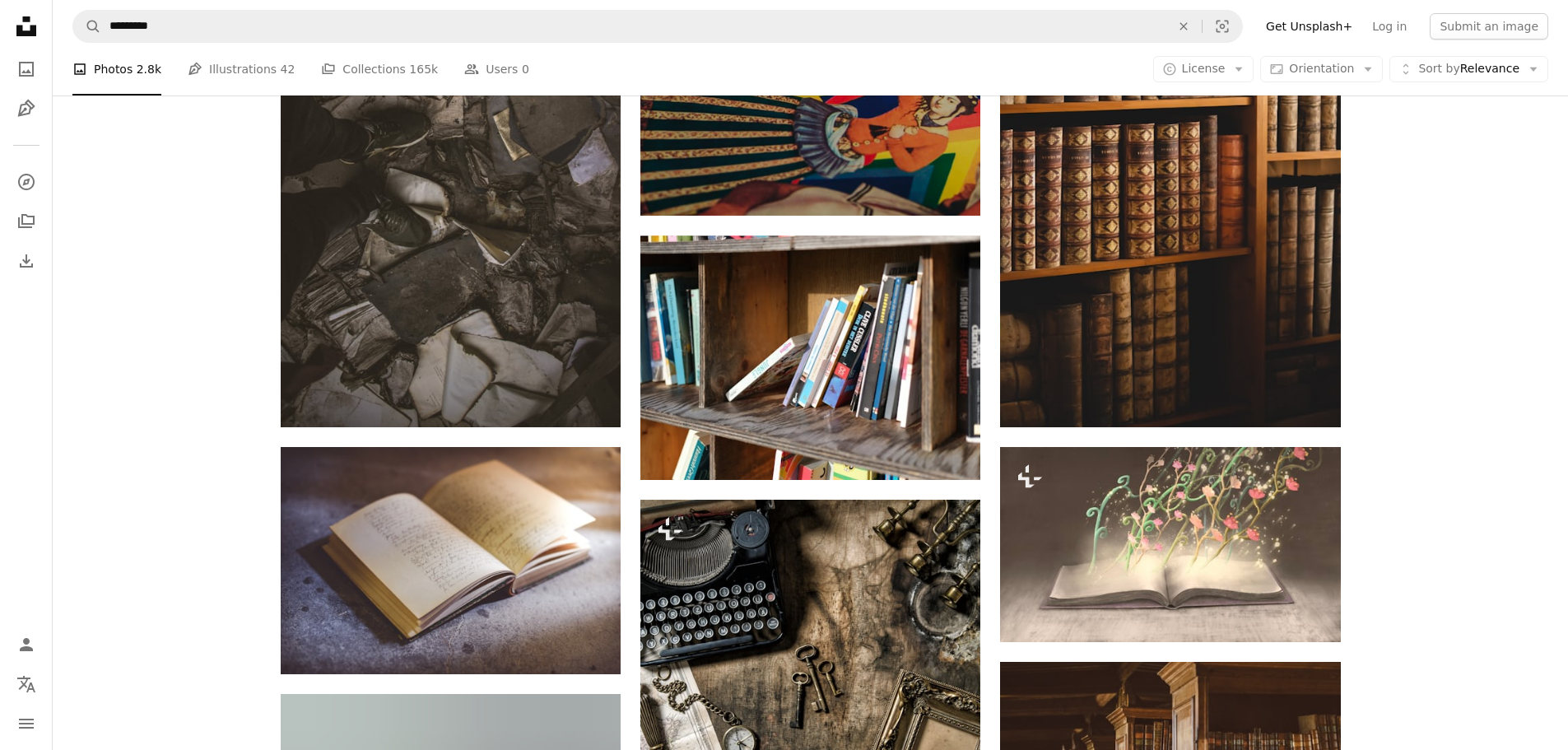
scroll to position [9839, 0]
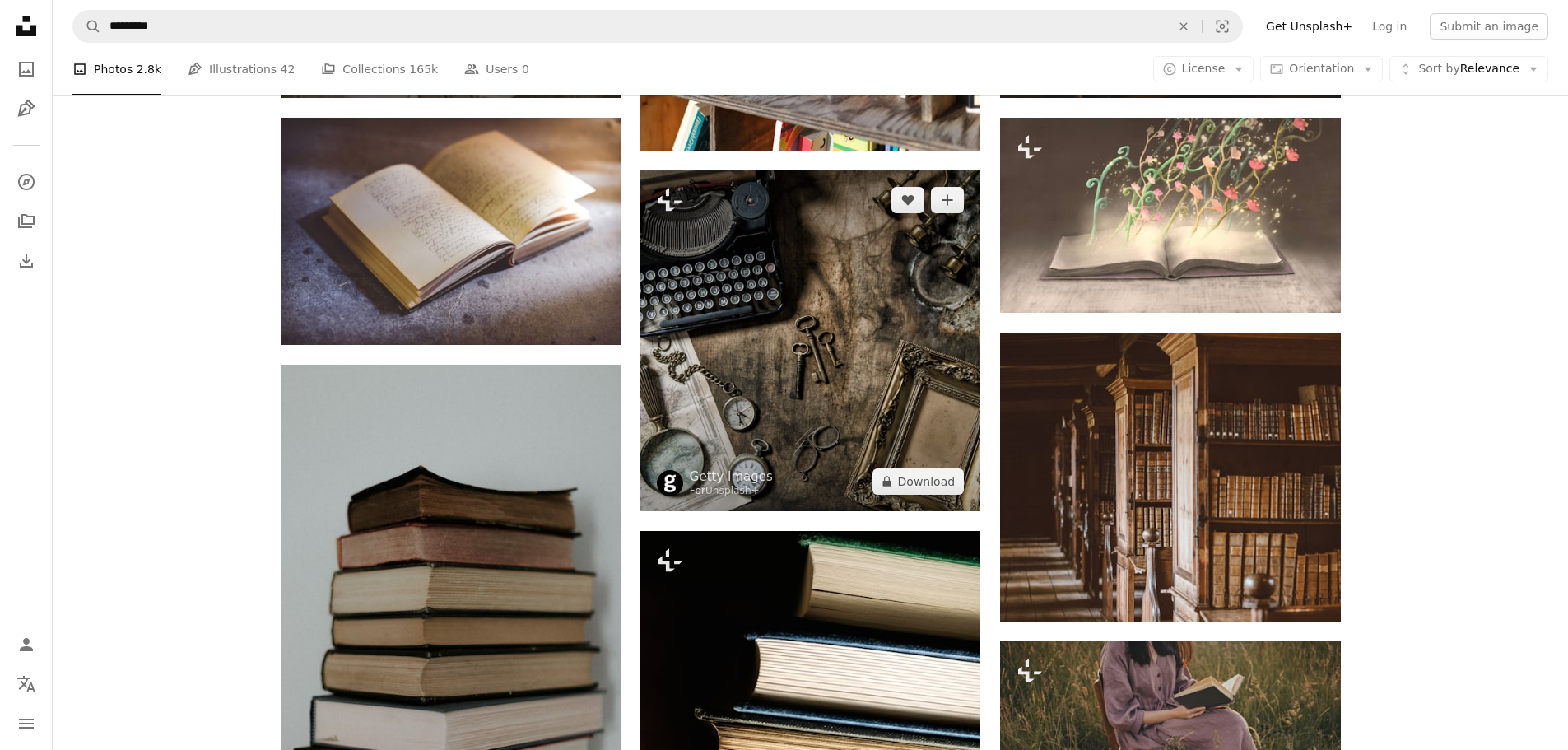
click at [782, 325] on img at bounding box center [810, 340] width 340 height 340
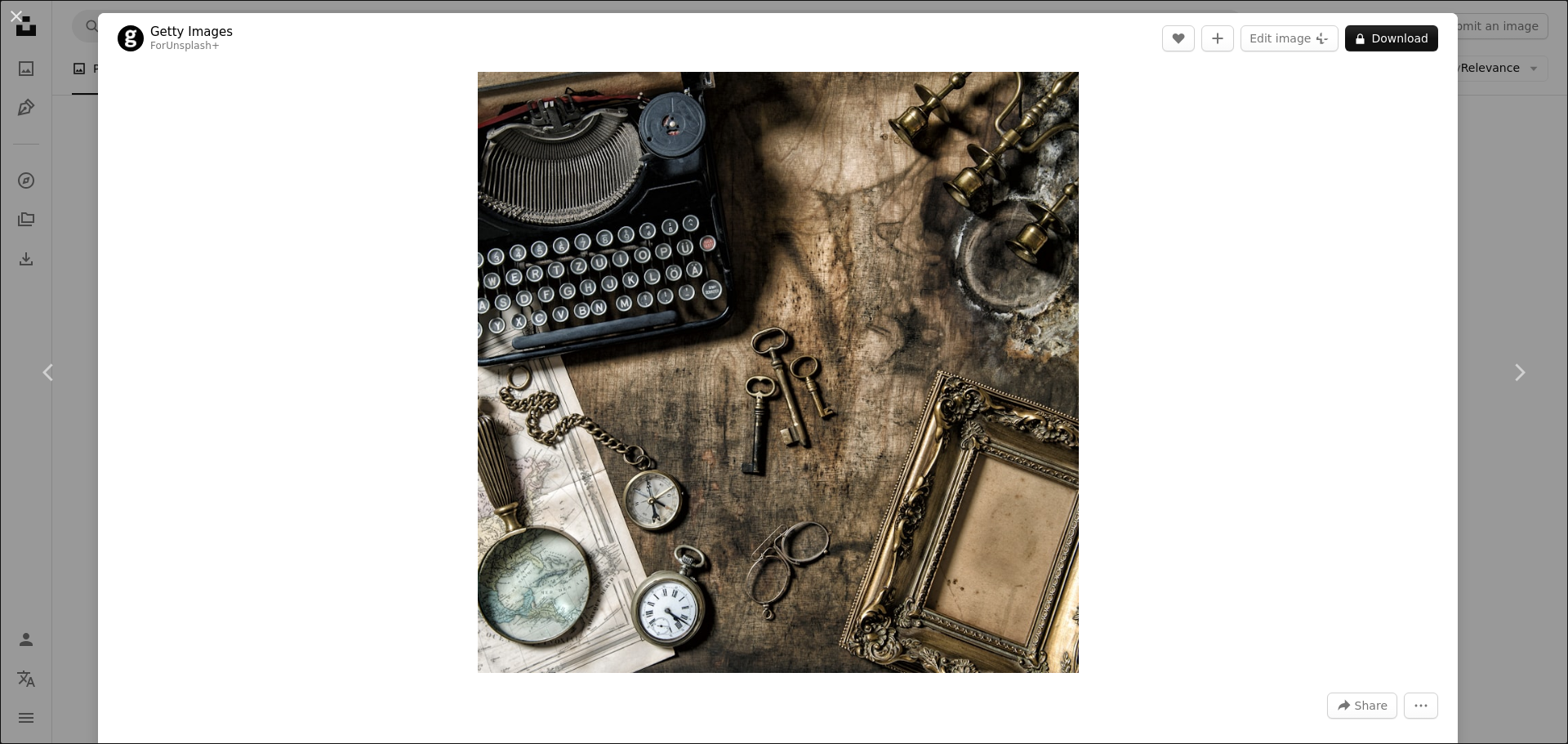
drag, startPoint x: 22, startPoint y: 15, endPoint x: 32, endPoint y: 30, distance: 18.0
click at [22, 15] on button "An X shape" at bounding box center [17, 17] width 20 height 20
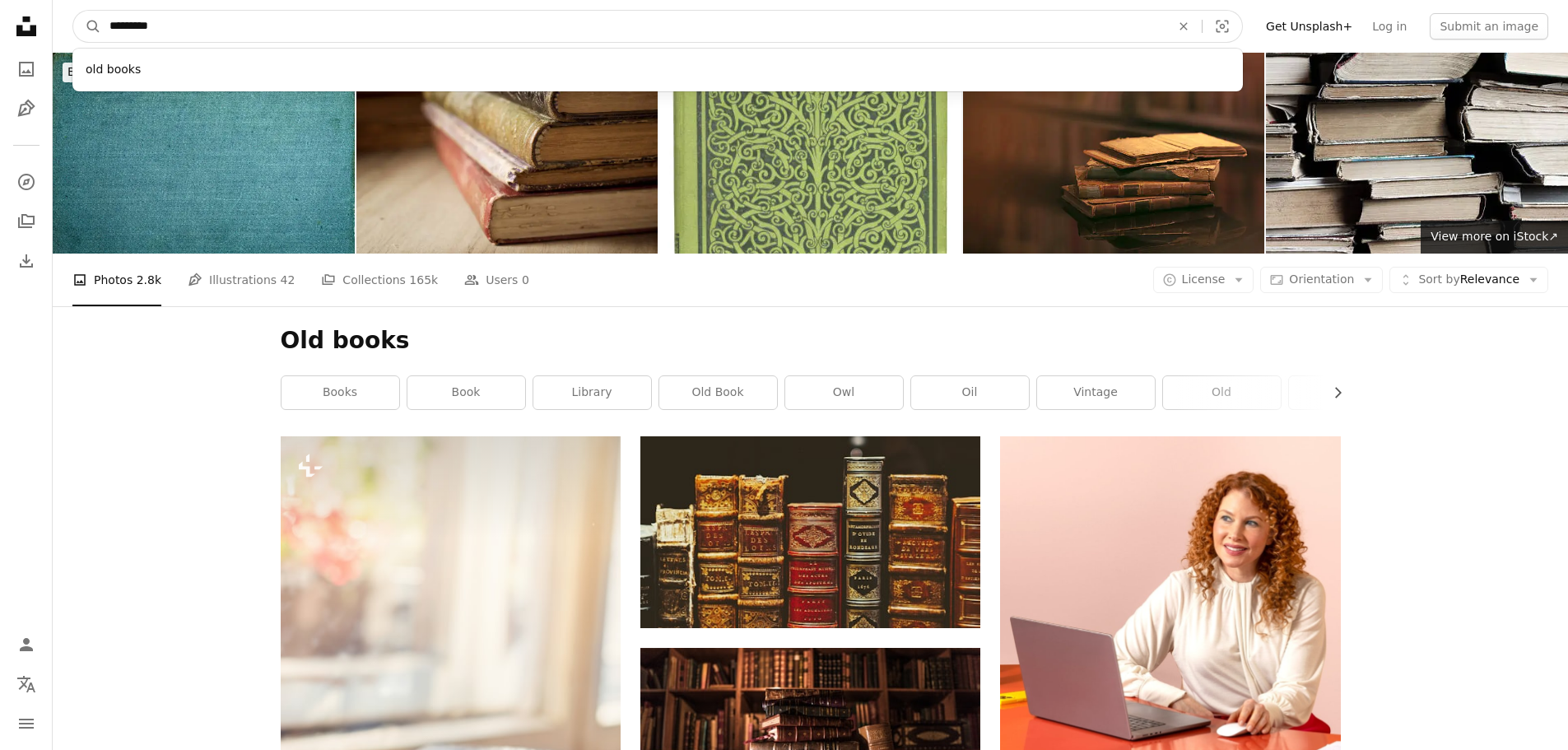
drag, startPoint x: 188, startPoint y: 24, endPoint x: 14, endPoint y: 20, distance: 174.0
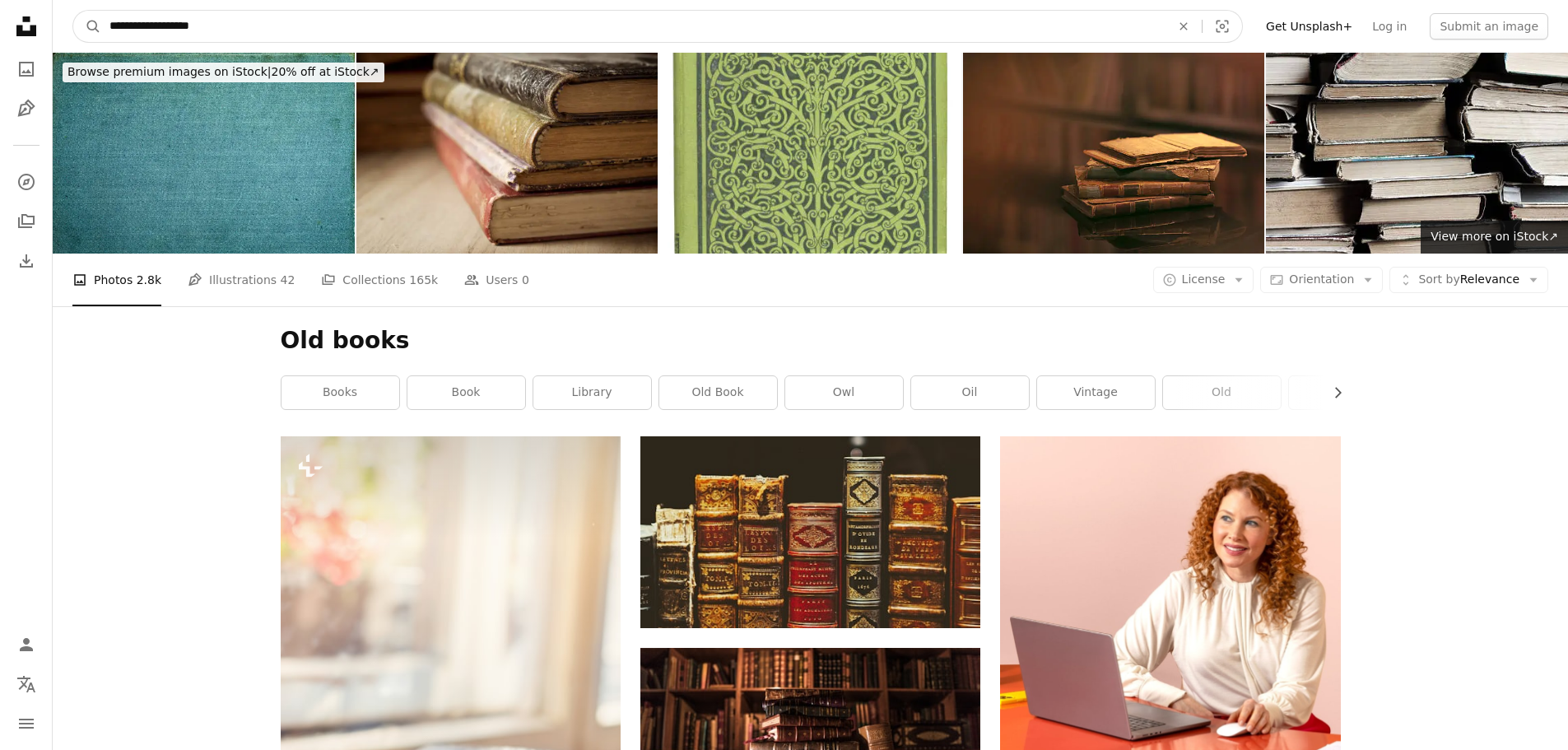
type input "**********"
click at [74, 11] on button "A magnifying glass" at bounding box center [87, 27] width 28 height 31
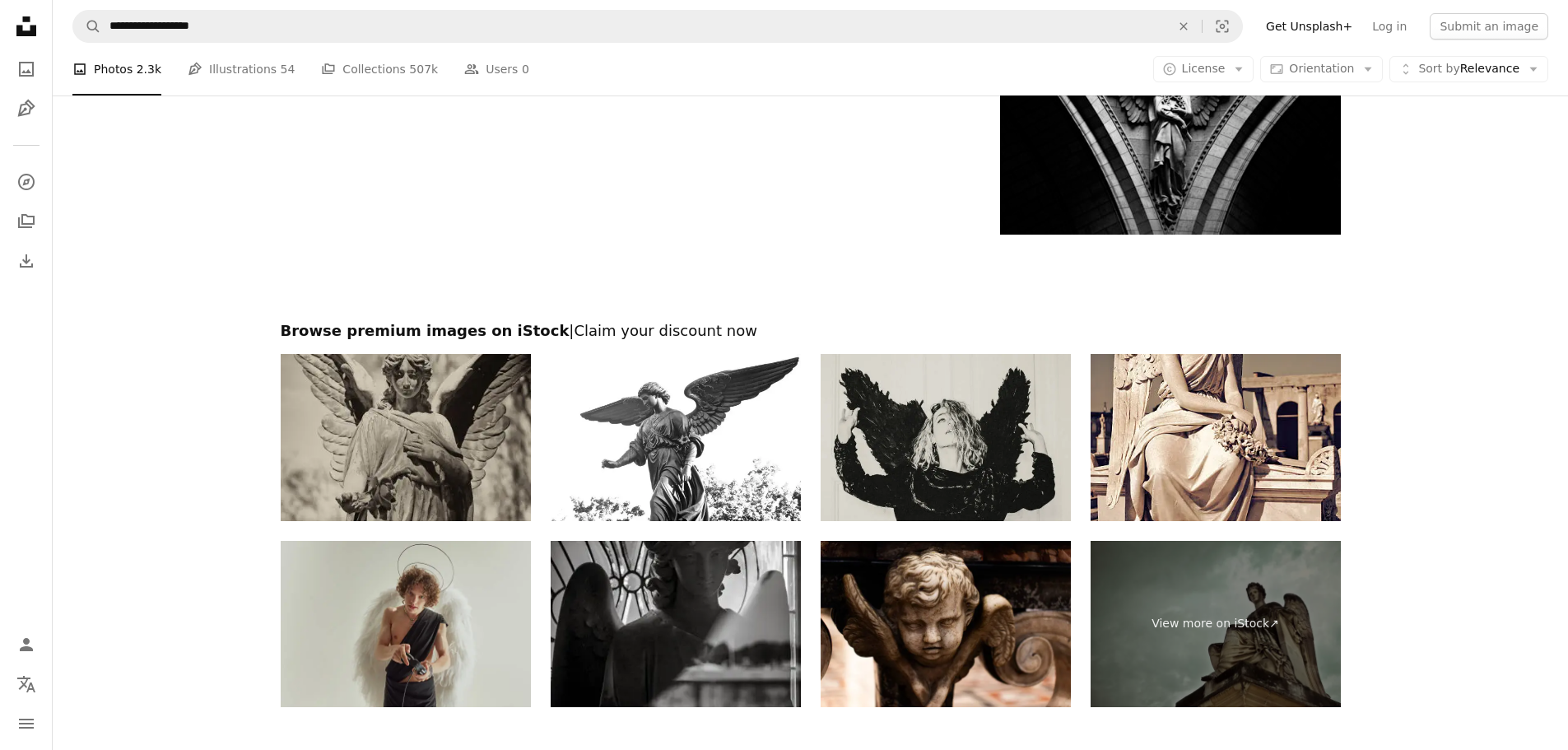
scroll to position [3704, 0]
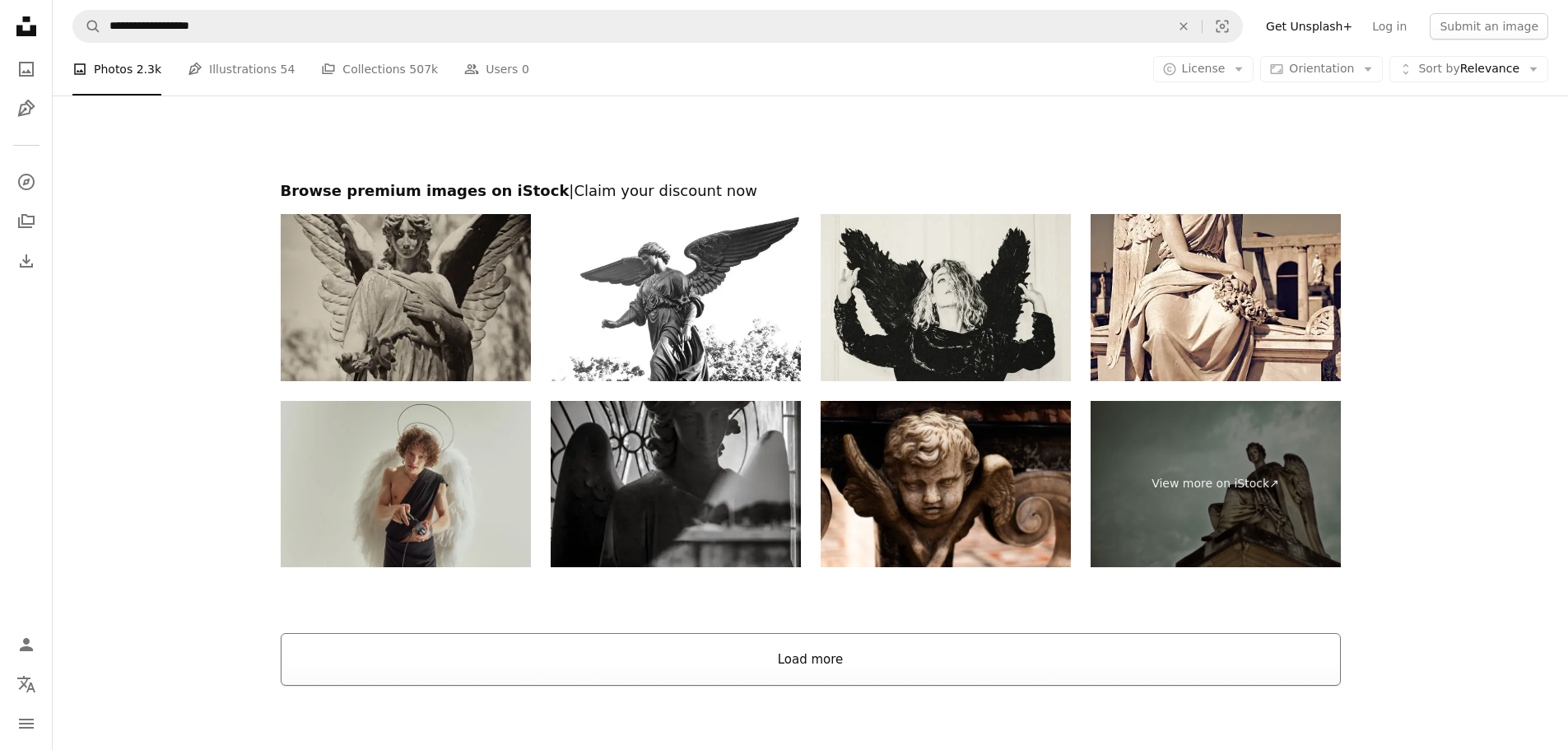
click at [880, 571] on button "Load more" at bounding box center [811, 660] width 1061 height 53
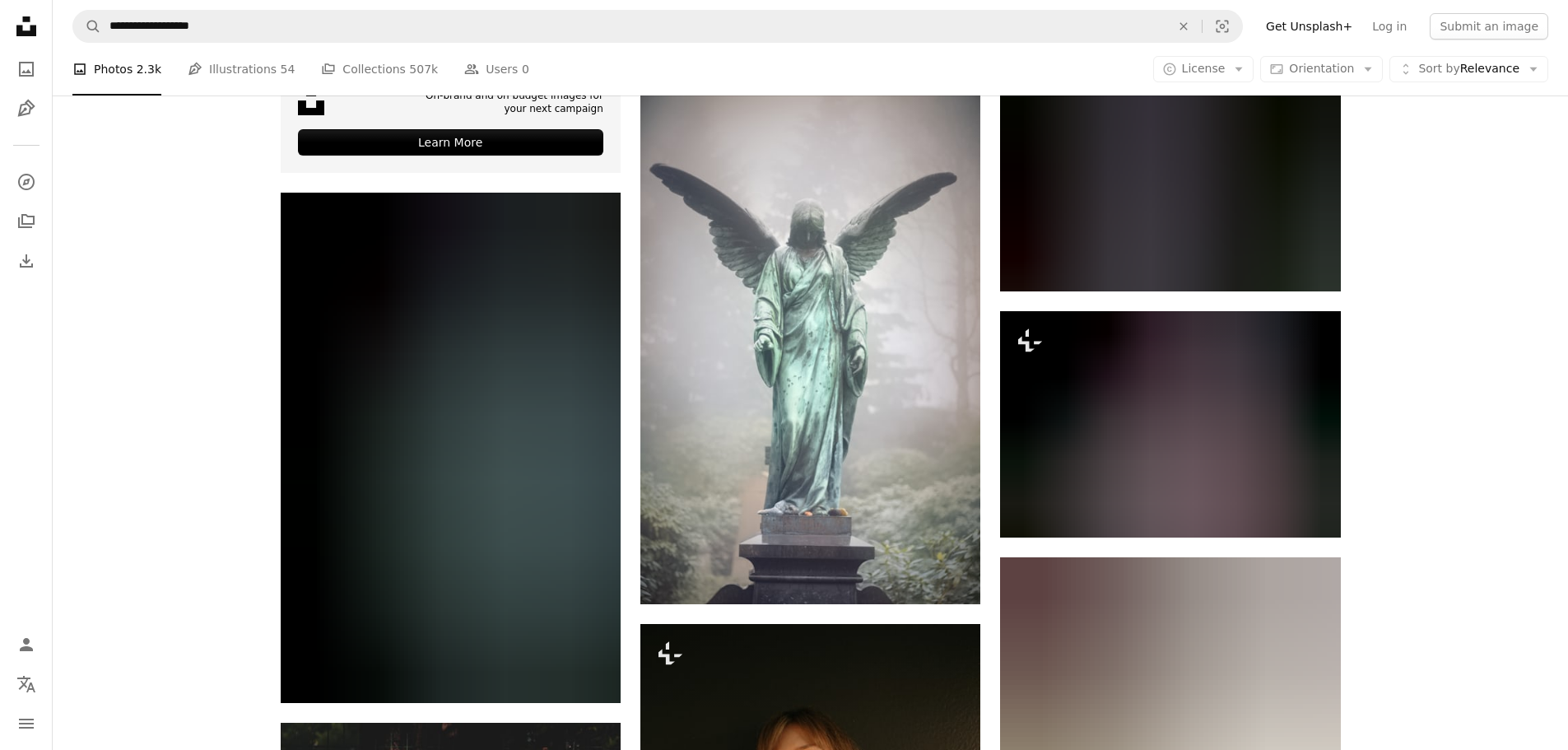
scroll to position [5021, 0]
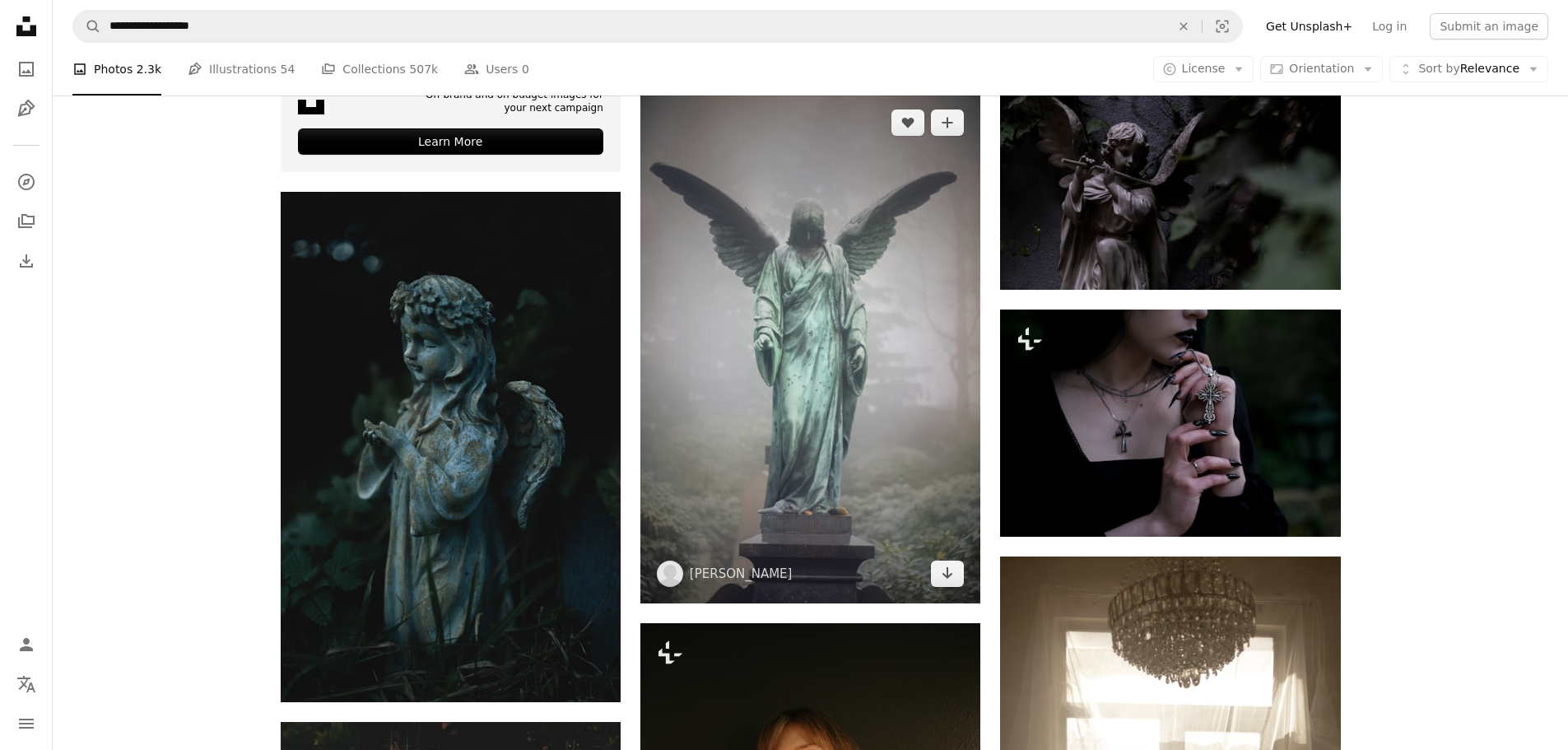
click at [924, 326] on img at bounding box center [810, 348] width 340 height 510
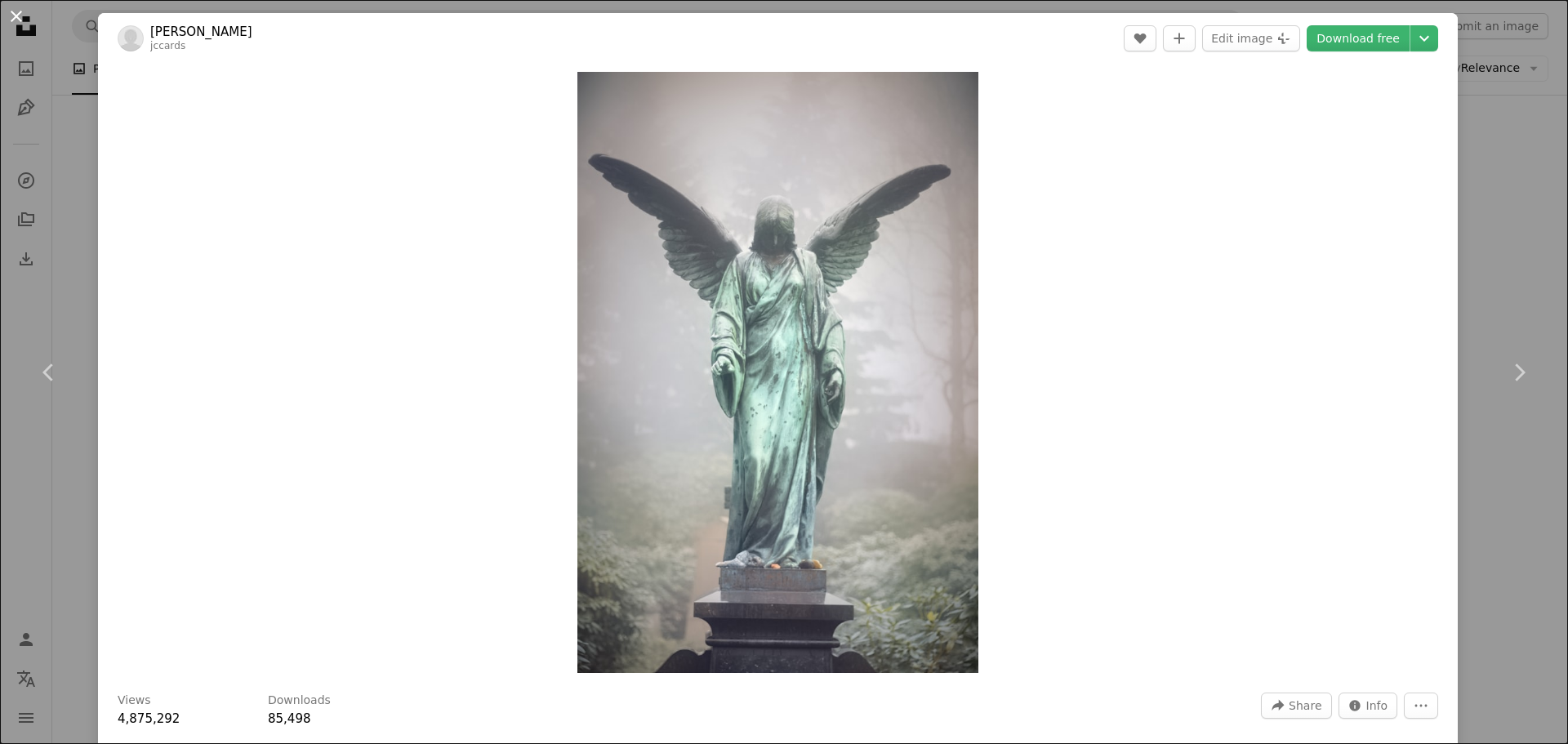
click at [18, 18] on button "An X shape" at bounding box center [17, 17] width 20 height 20
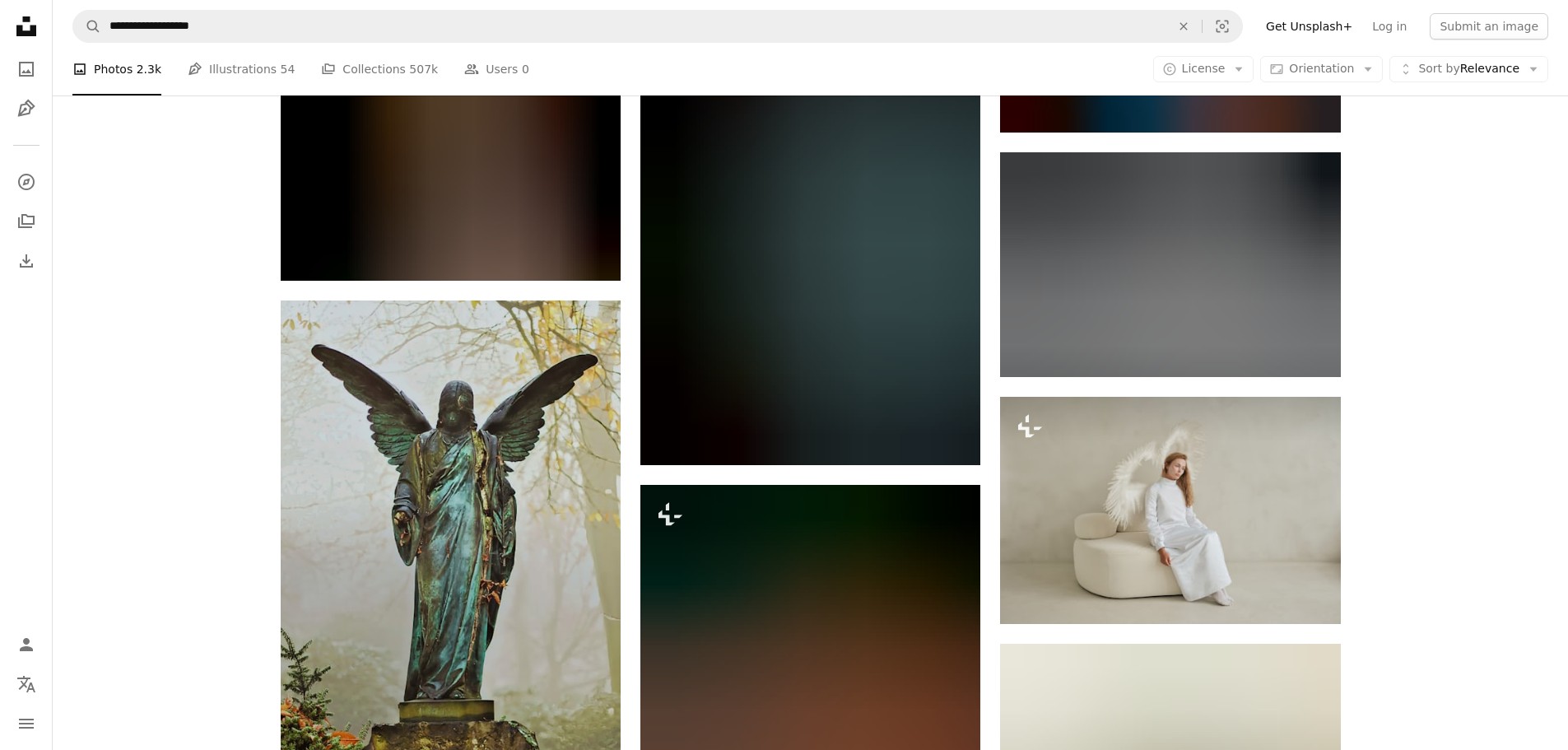
scroll to position [6997, 0]
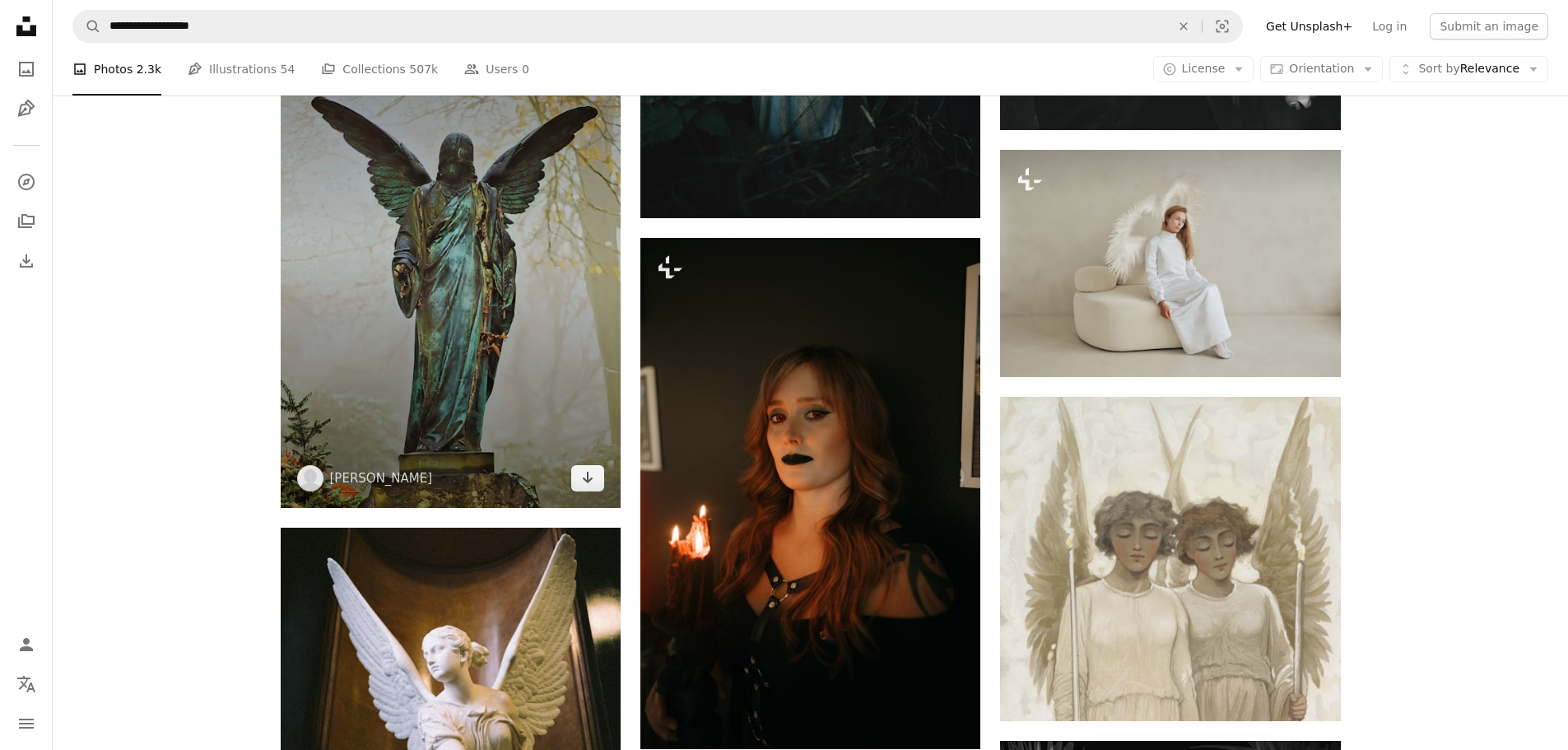
click at [569, 277] on img at bounding box center [451, 280] width 340 height 455
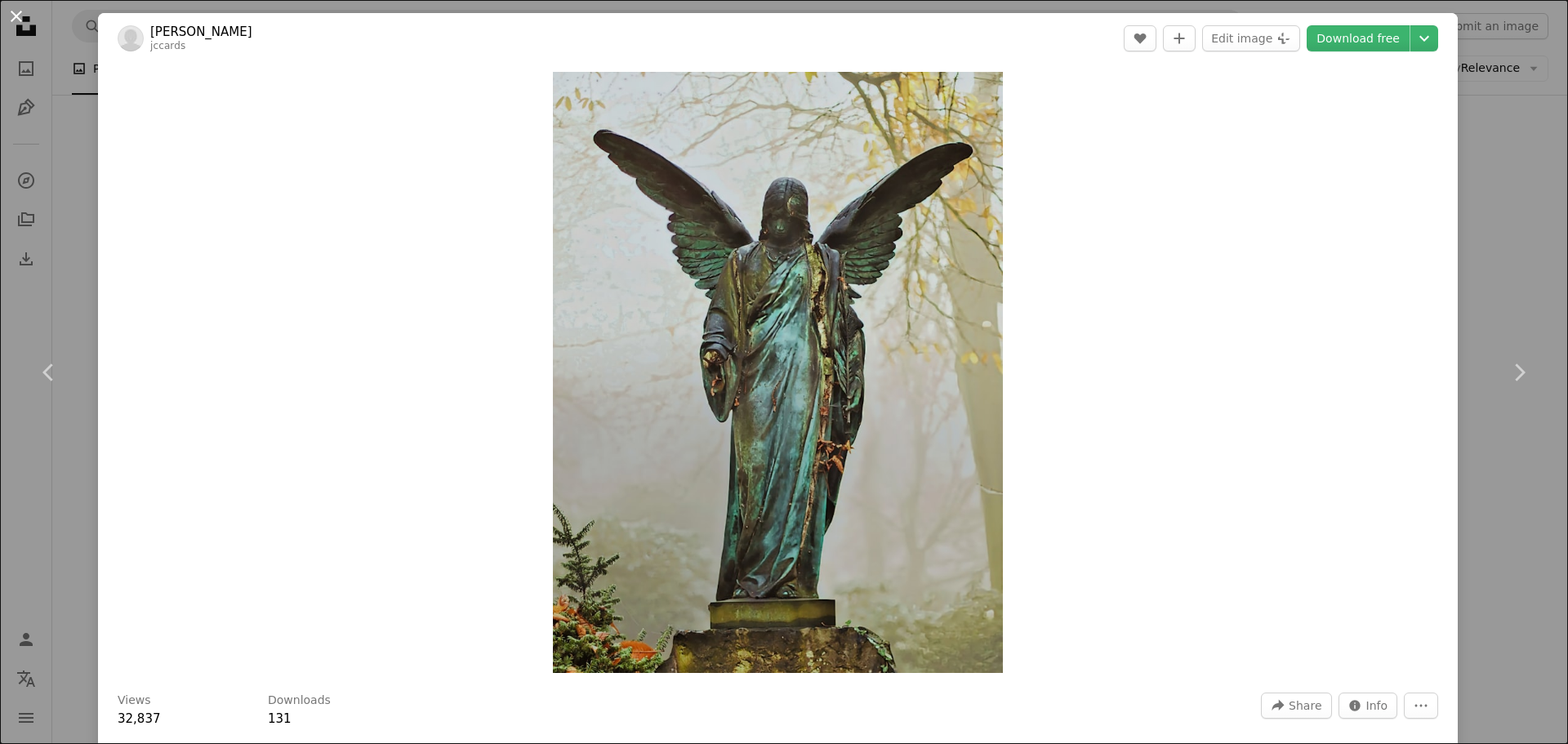
click at [16, 18] on button "An X shape" at bounding box center [17, 17] width 20 height 20
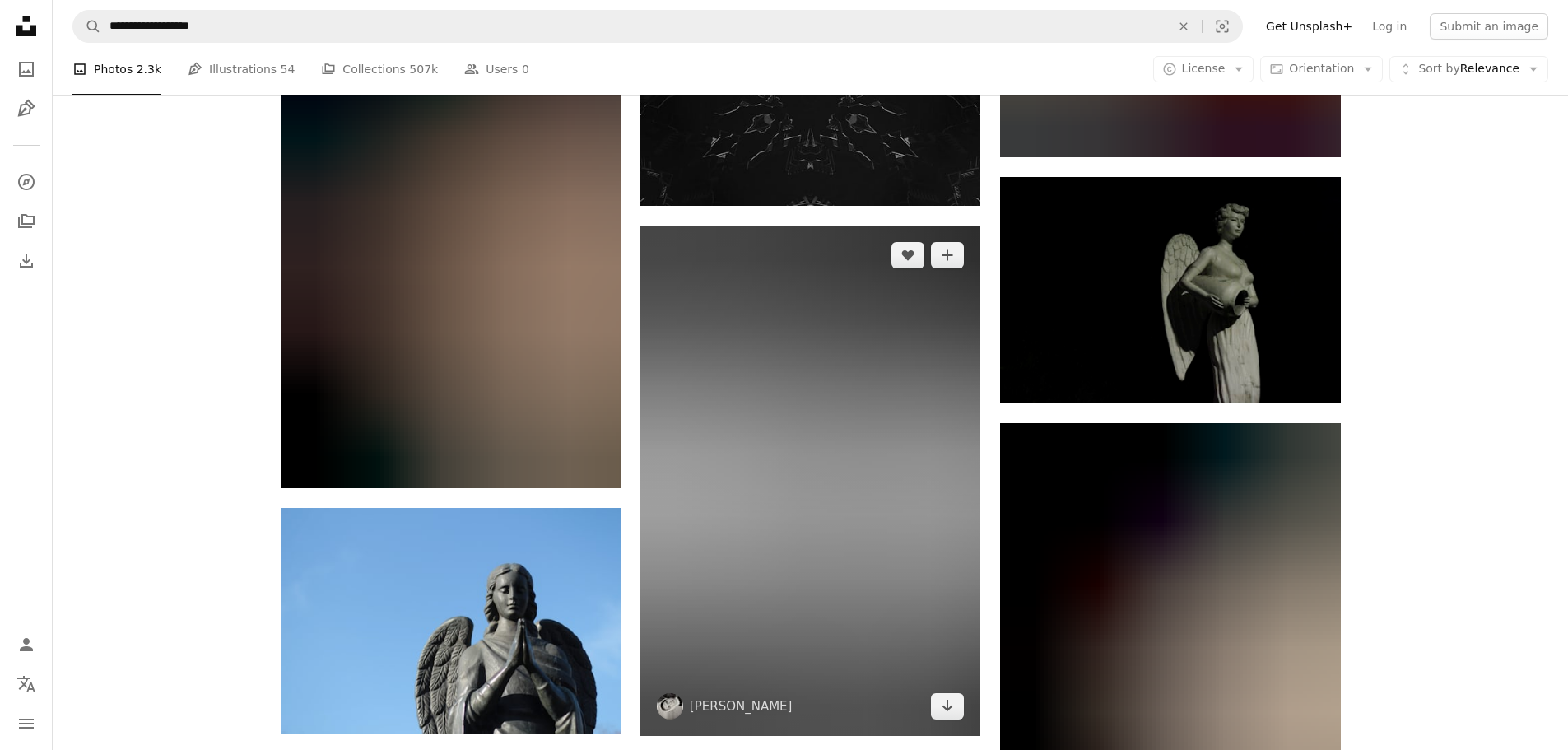
scroll to position [20165, 0]
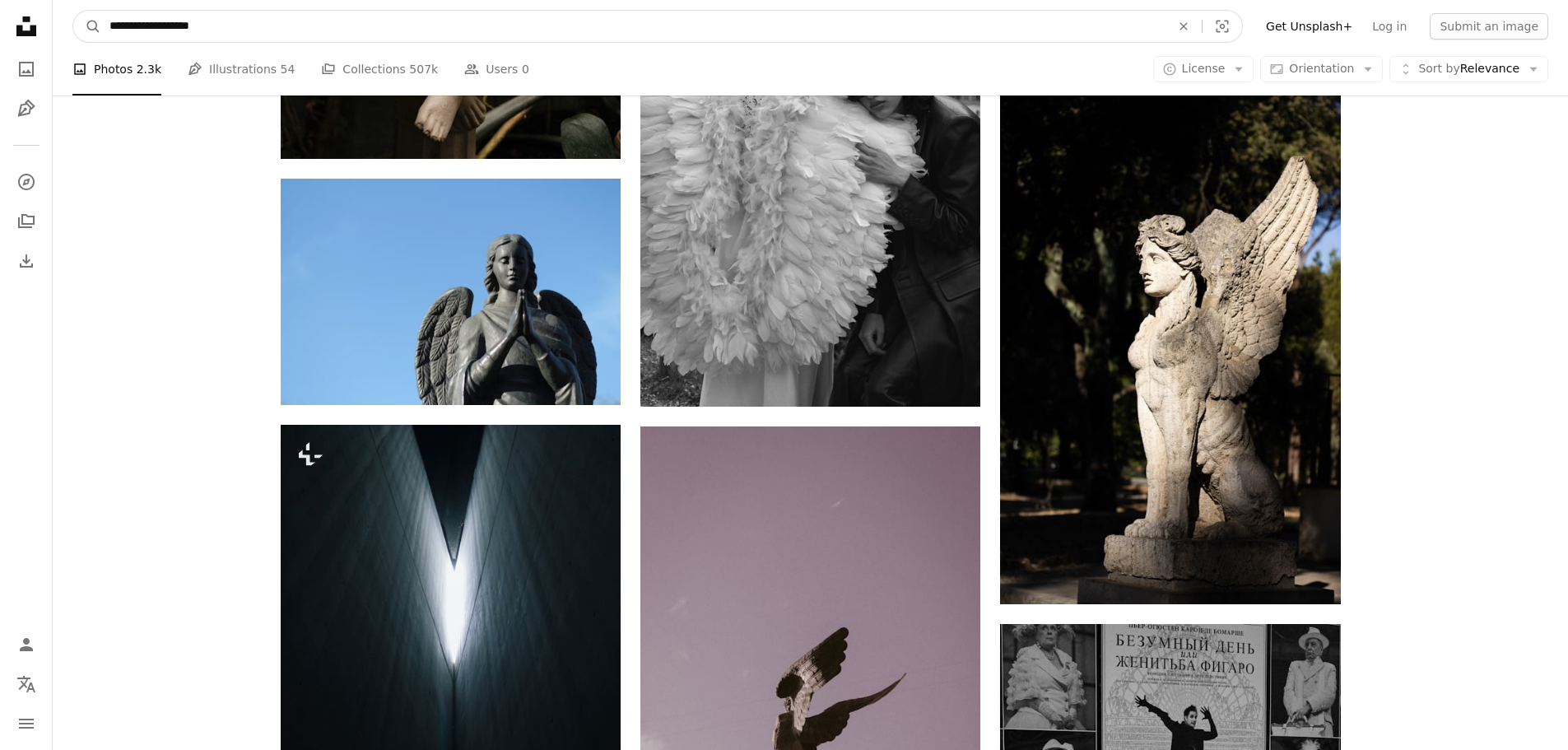
click at [225, 28] on input "**********" at bounding box center [633, 27] width 1065 height 31
drag, startPoint x: 225, startPoint y: 28, endPoint x: 185, endPoint y: 28, distance: 40.0
click at [185, 28] on input "**********" at bounding box center [633, 27] width 1065 height 31
type input "**********"
click button "A magnifying glass" at bounding box center [87, 27] width 28 height 31
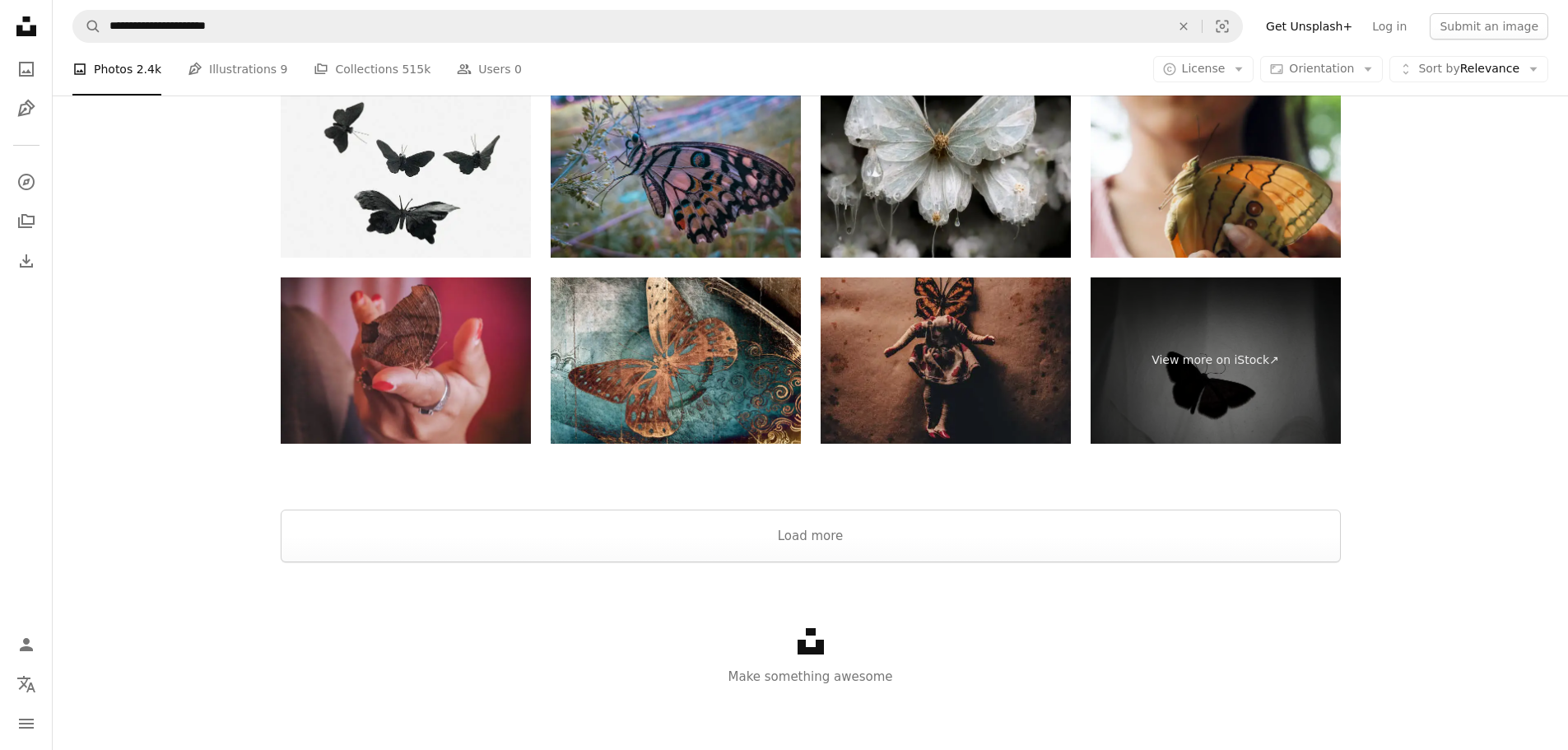
scroll to position [3305, 0]
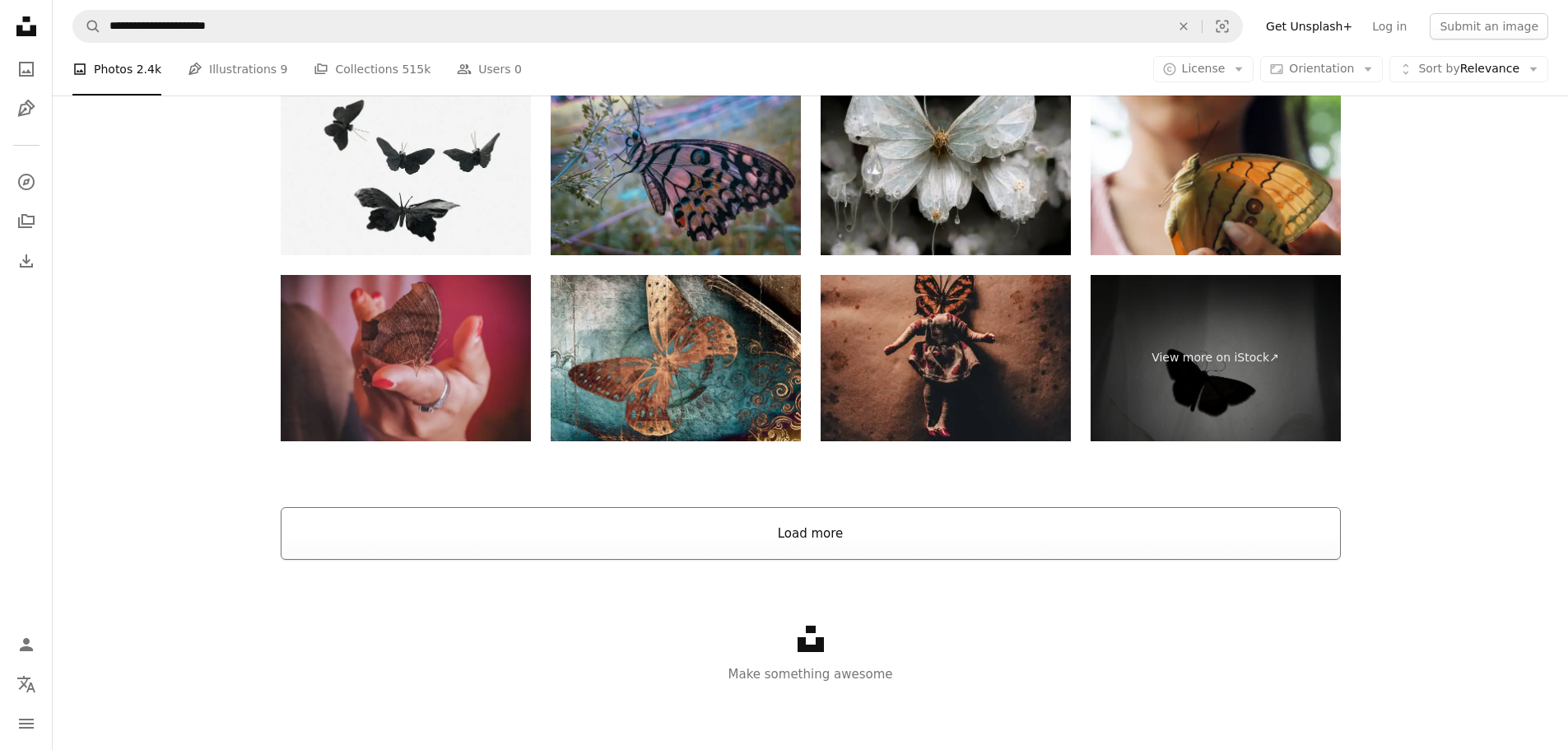
click at [853, 521] on button "Load more" at bounding box center [811, 534] width 1061 height 53
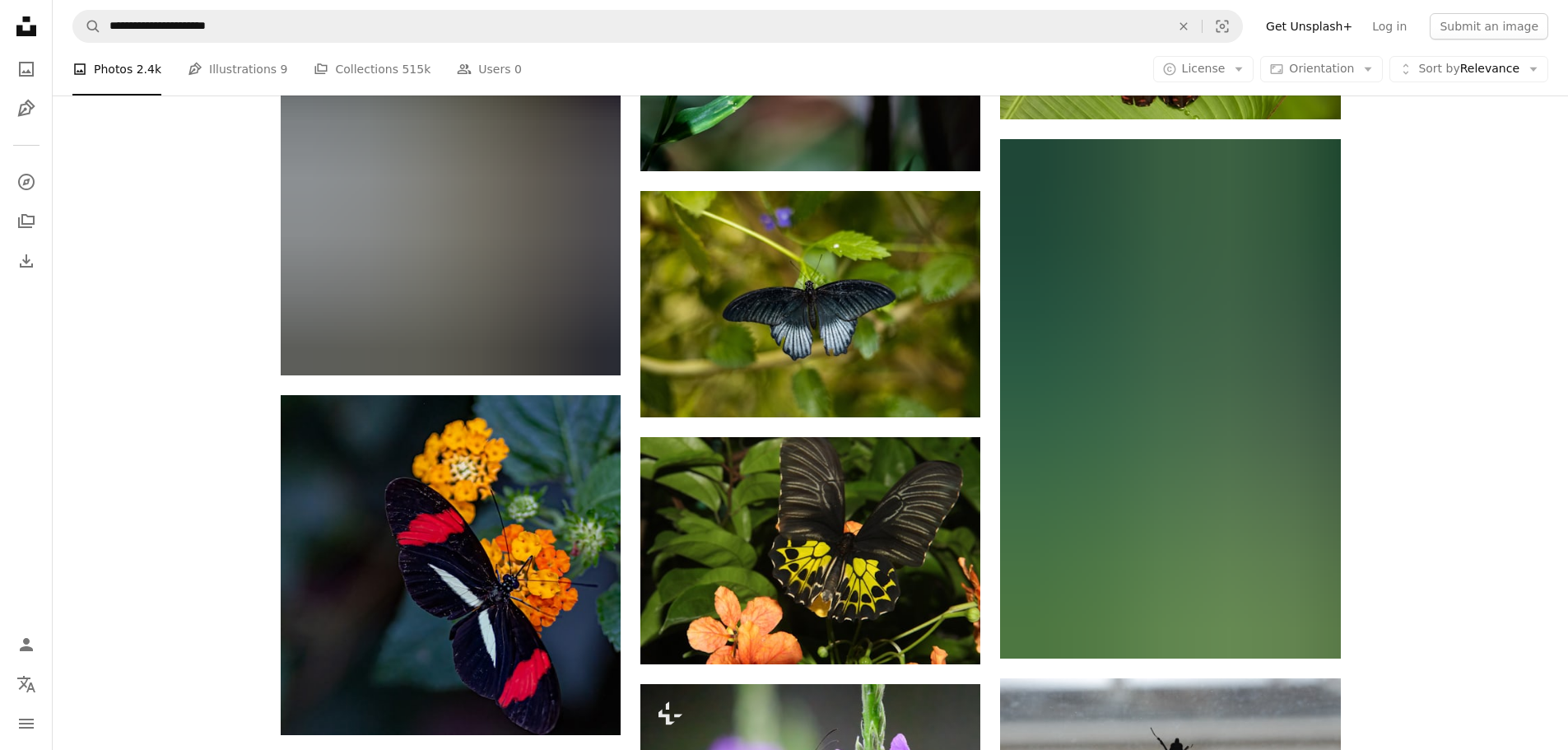
scroll to position [5610, 0]
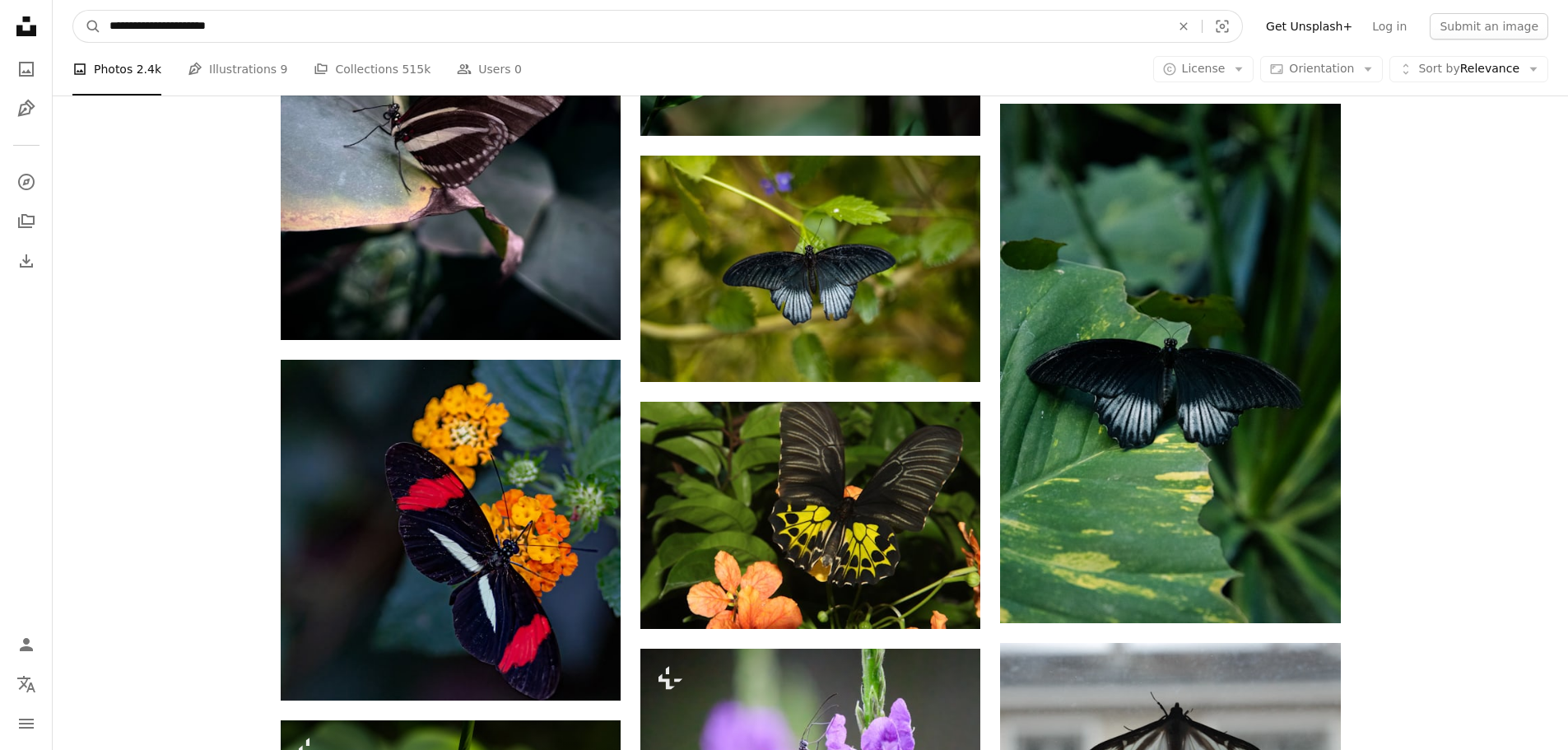
click at [239, 26] on input "**********" at bounding box center [633, 27] width 1065 height 31
type input "**********"
click button "A magnifying glass" at bounding box center [87, 27] width 28 height 31
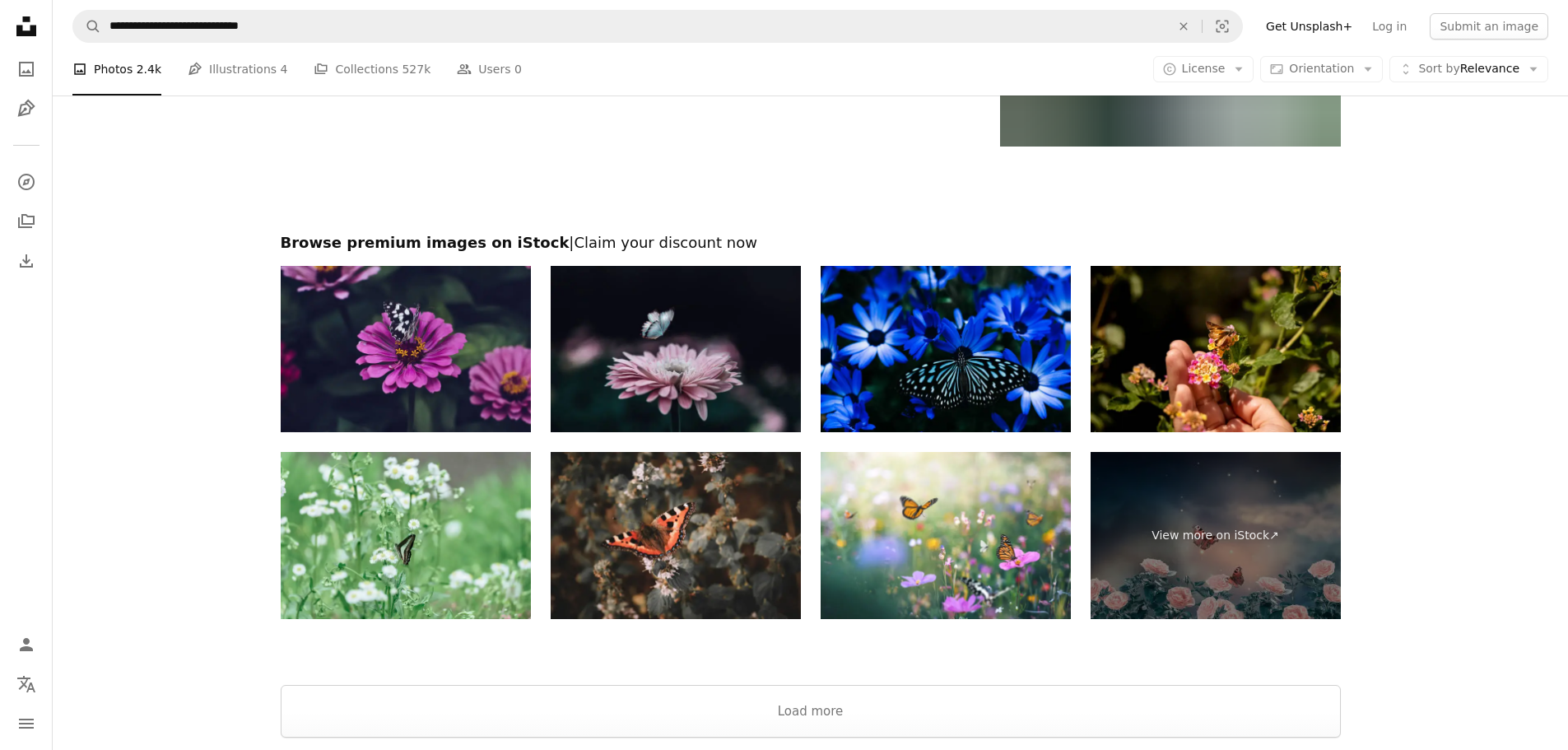
scroll to position [3154, 0]
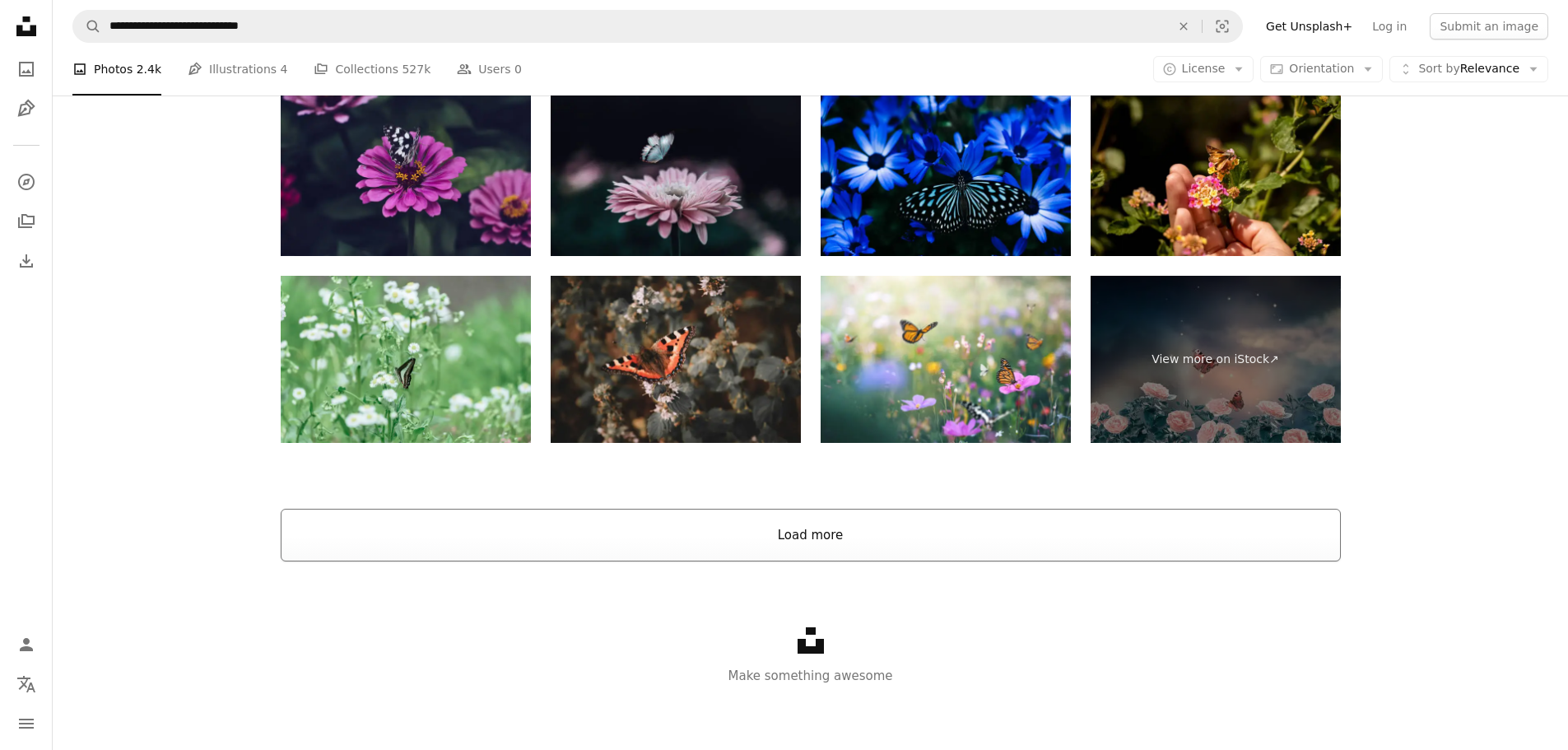
click at [861, 547] on button "Load more" at bounding box center [811, 535] width 1061 height 53
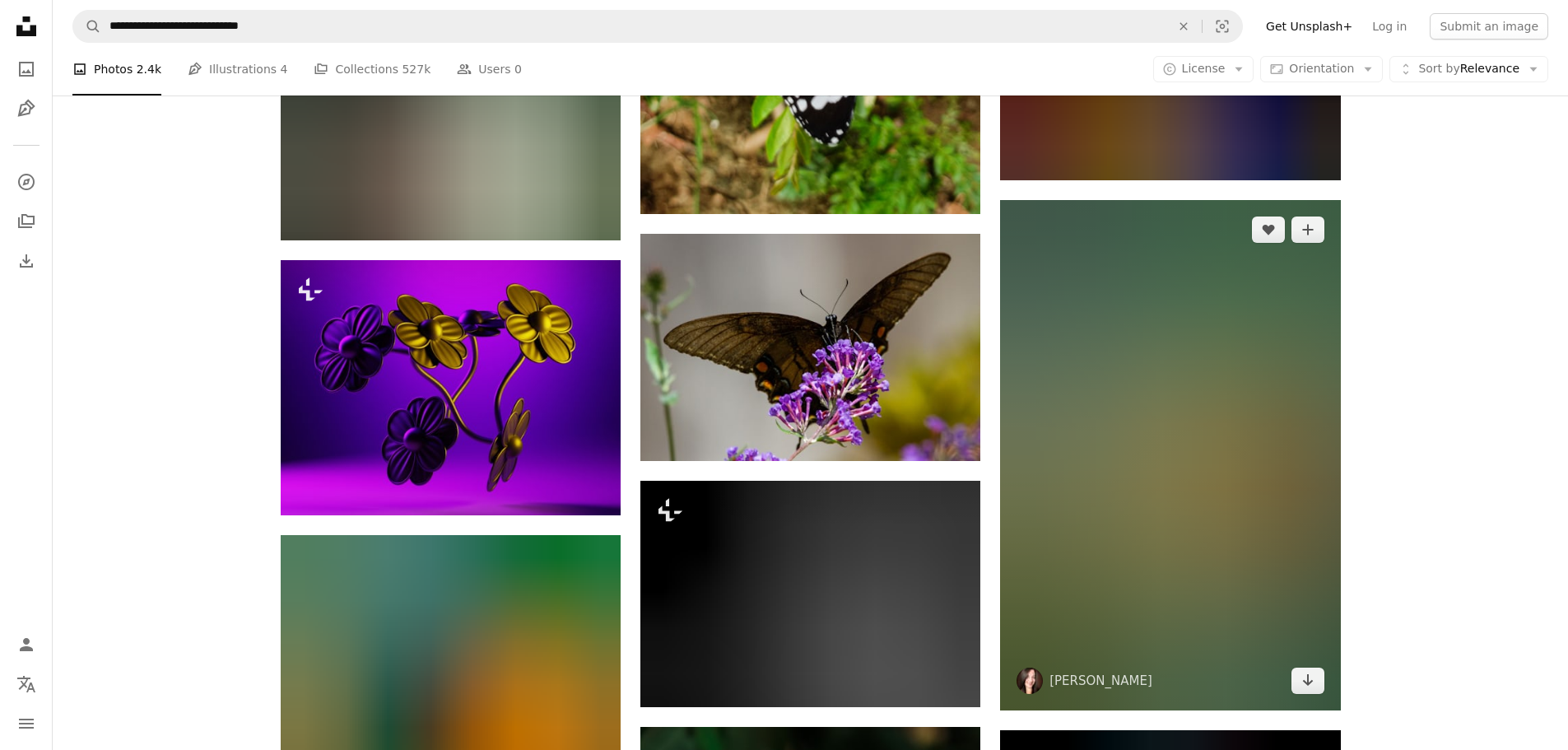
scroll to position [10397, 0]
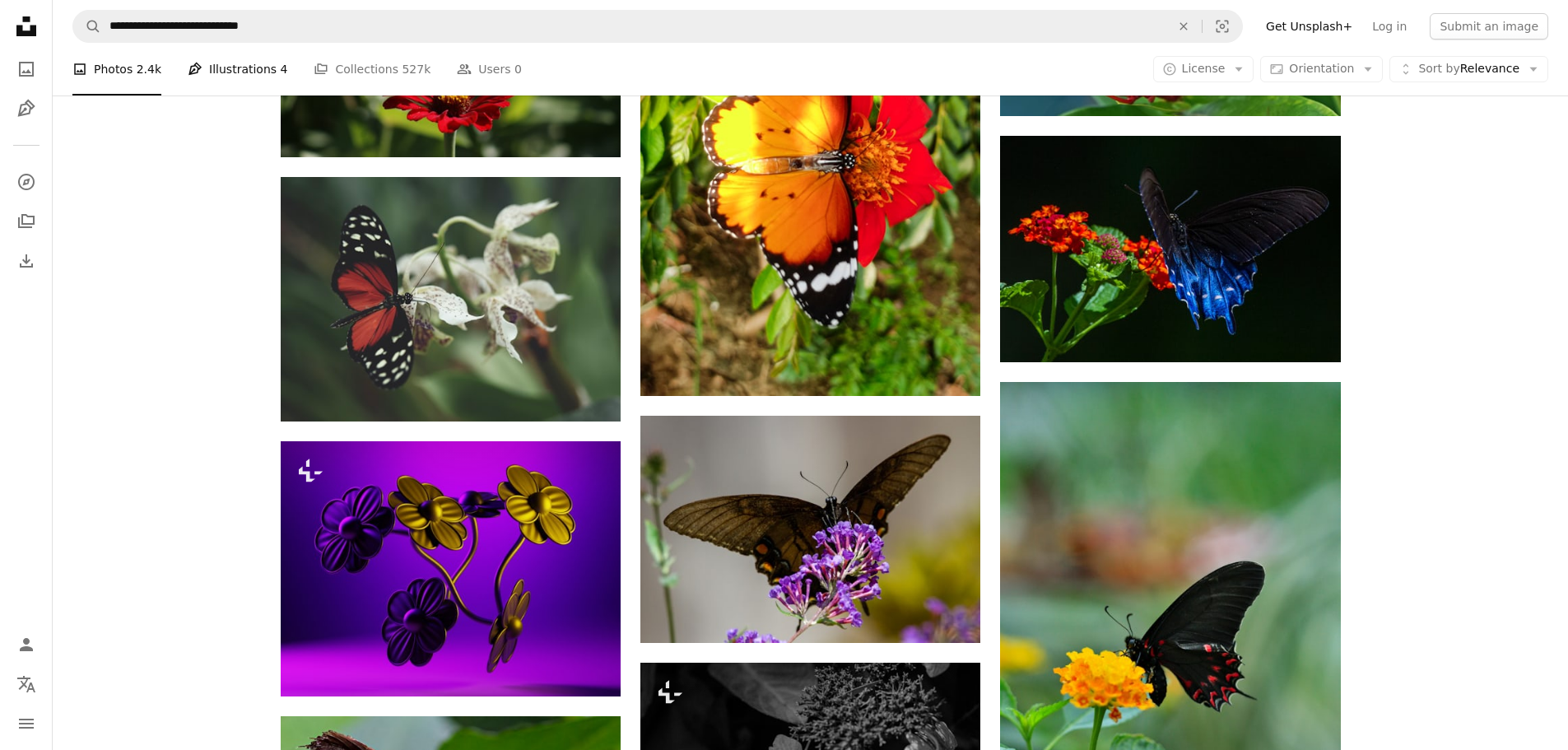
click at [254, 69] on link "Pen Tool Illustrations 4" at bounding box center [237, 70] width 99 height 53
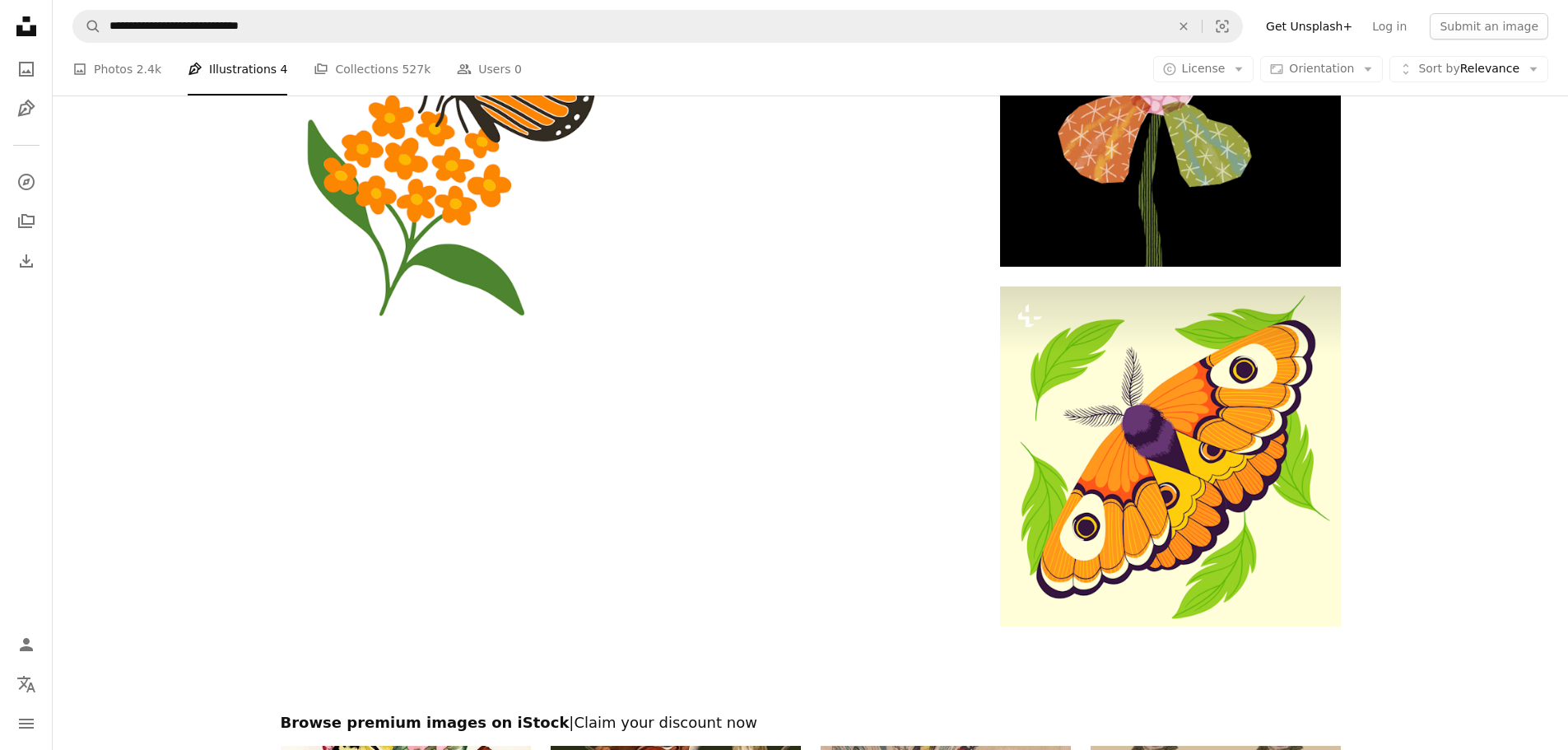
scroll to position [3128, 0]
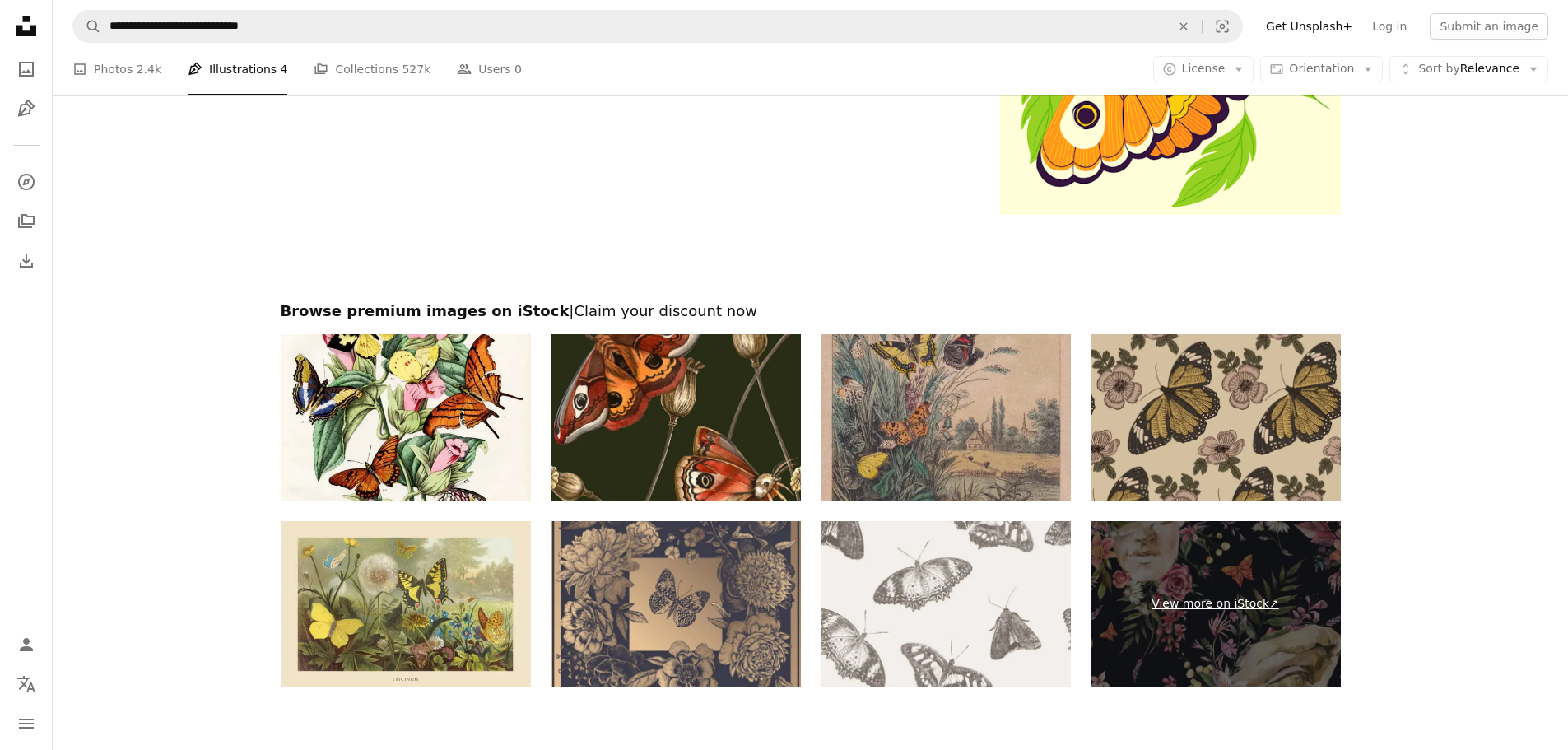
click at [1133, 563] on link "View more on iStock ↗" at bounding box center [1215, 605] width 251 height 167
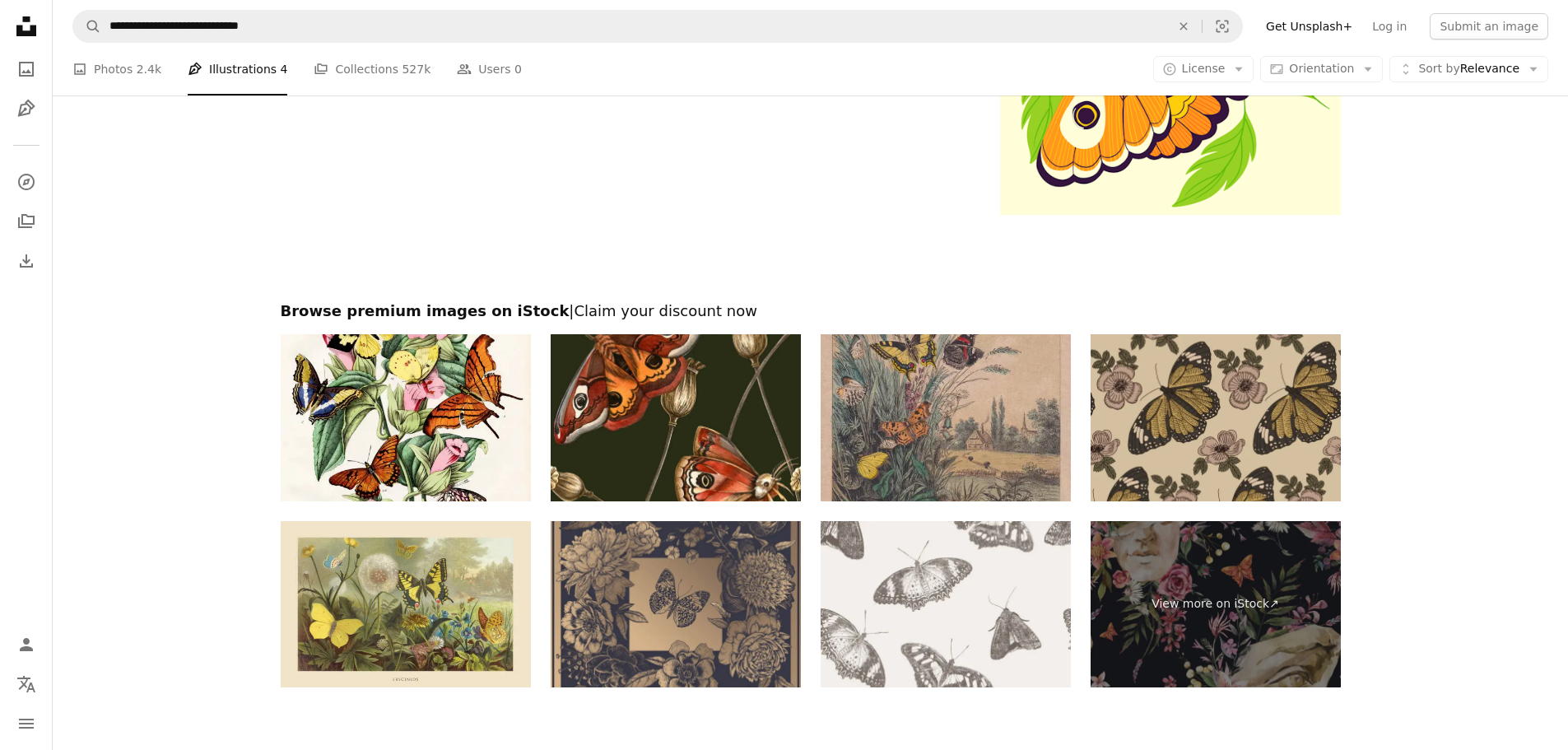
click at [661, 571] on img at bounding box center [675, 605] width 251 height 167
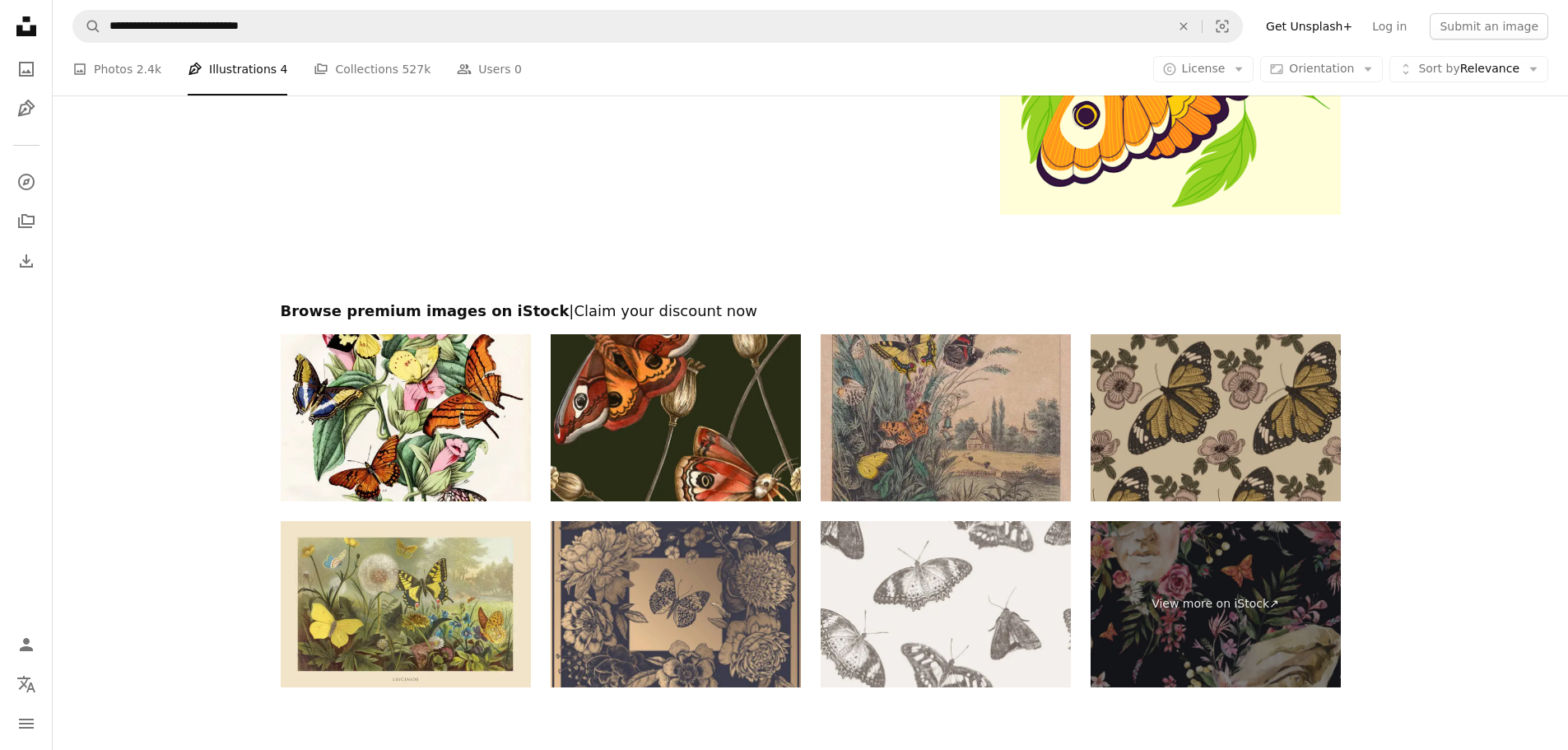
click at [1229, 462] on img at bounding box center [1215, 418] width 251 height 167
